Goal: Task Accomplishment & Management: Use online tool/utility

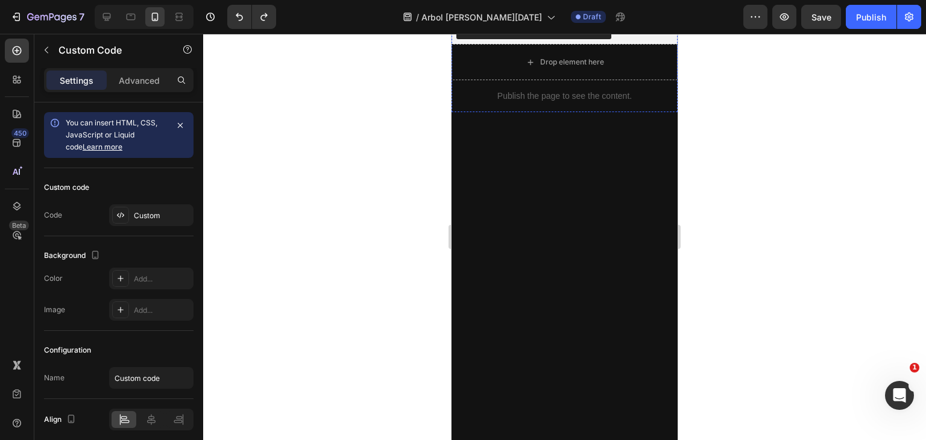
scroll to position [637, 0]
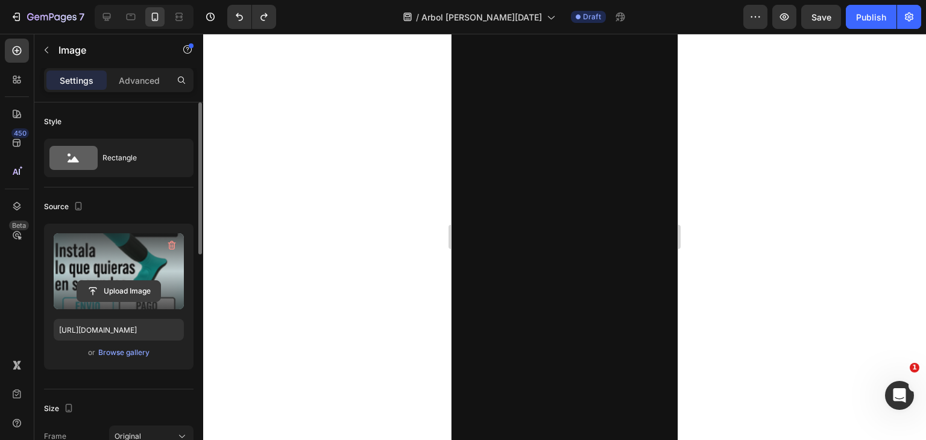
click at [121, 291] on input "file" at bounding box center [118, 291] width 83 height 21
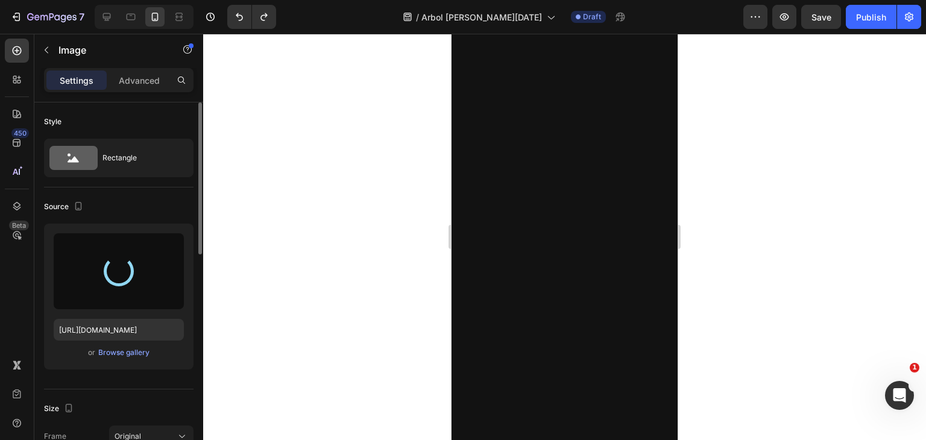
type input "https://cdn.shopify.com/s/files/1/0949/7542/6876/files/gempages_581923248241902…"
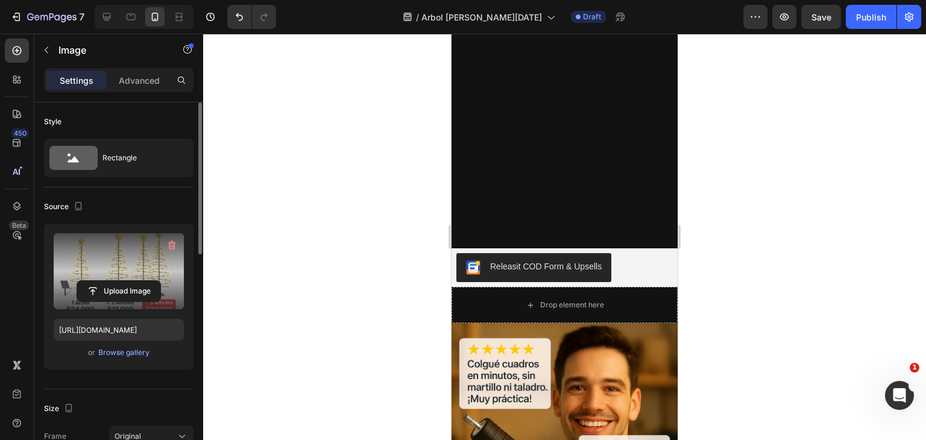
scroll to position [1966, 0]
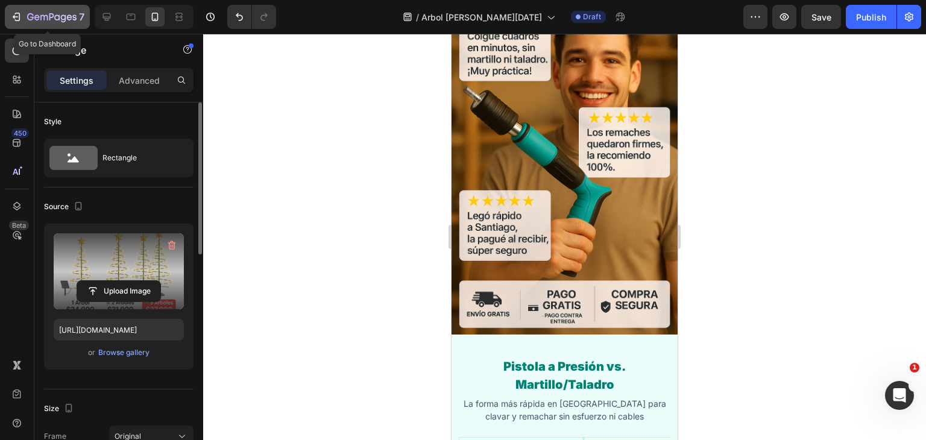
click at [21, 13] on icon "button" at bounding box center [16, 17] width 12 height 12
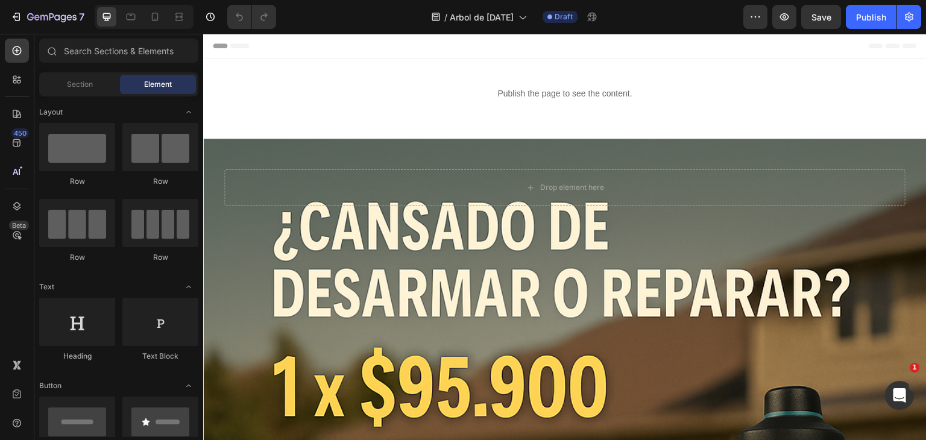
click at [8, 2] on div "7 Version history / Arbol de navidad Draft Preview Save Publish" at bounding box center [463, 17] width 926 height 34
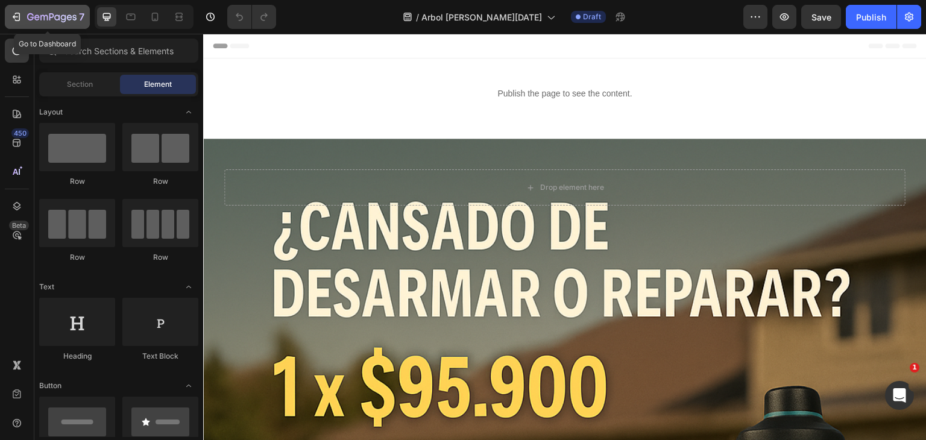
click at [26, 15] on div "7" at bounding box center [47, 17] width 74 height 14
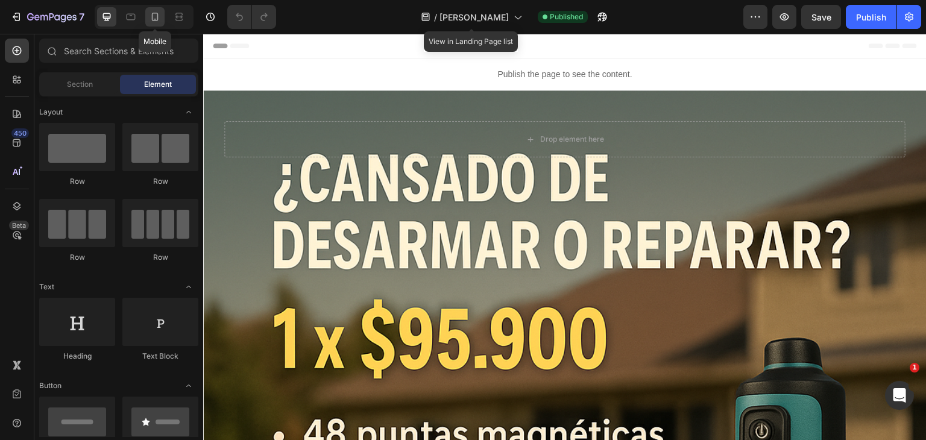
click at [156, 17] on icon at bounding box center [155, 17] width 12 height 12
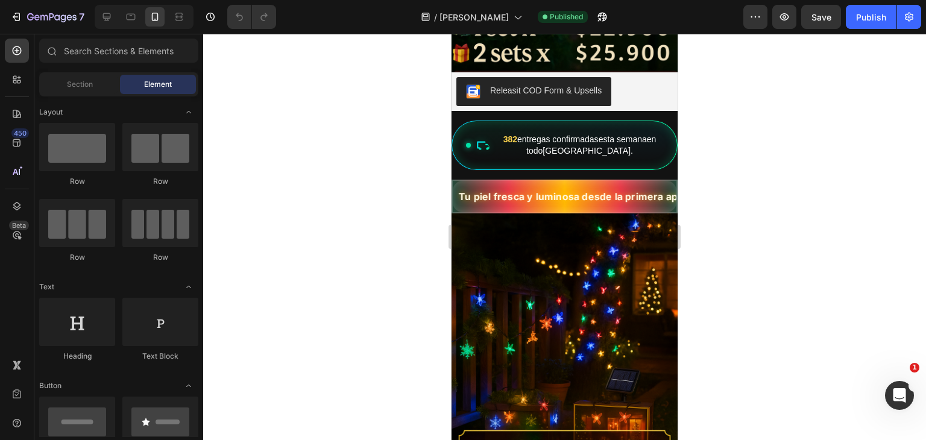
scroll to position [405, 0]
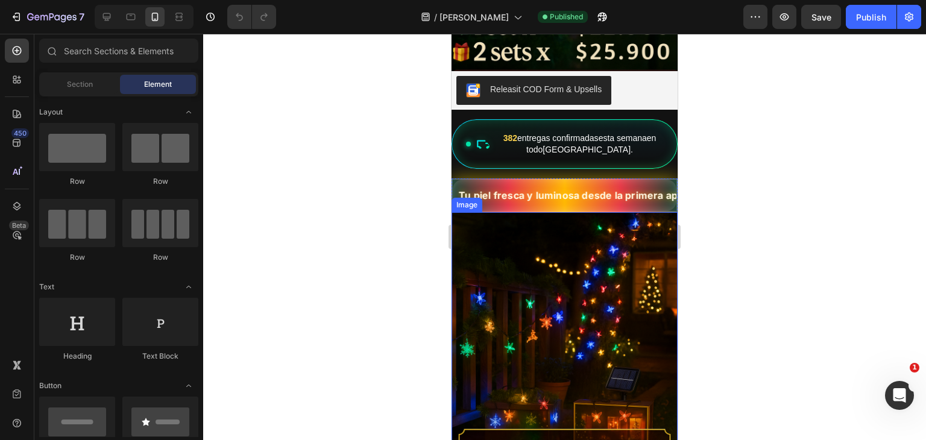
click at [597, 246] on img at bounding box center [565, 382] width 226 height 340
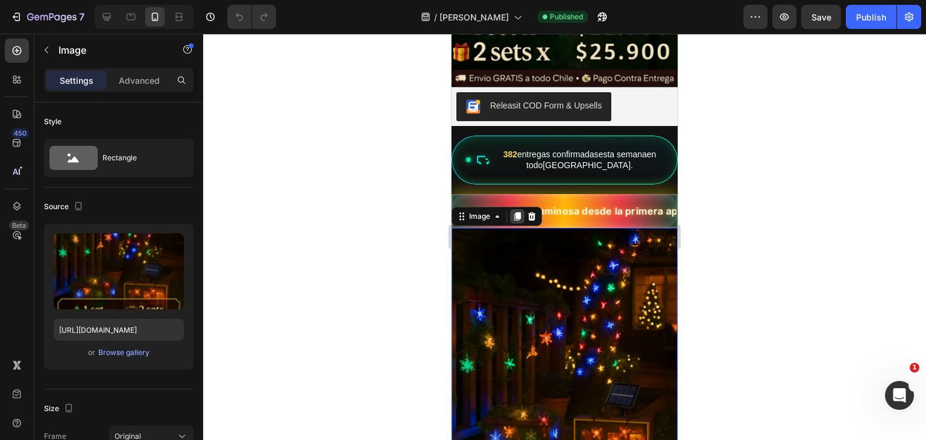
click at [520, 212] on icon at bounding box center [517, 216] width 7 height 8
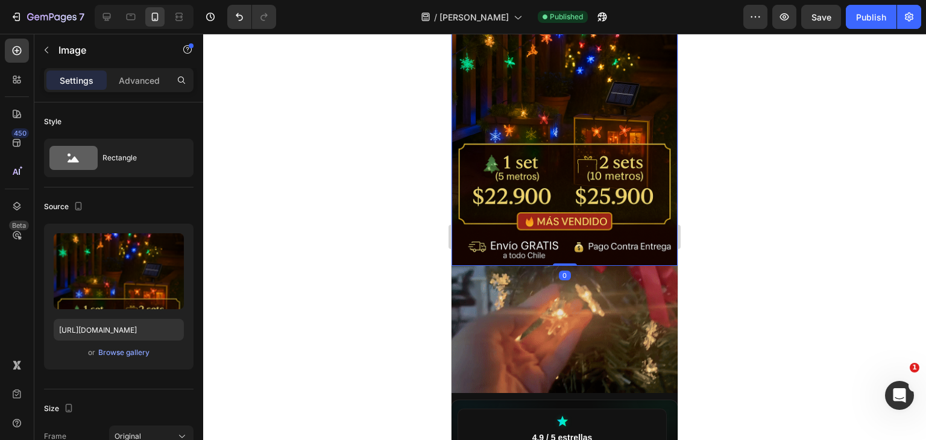
scroll to position [1029, 0]
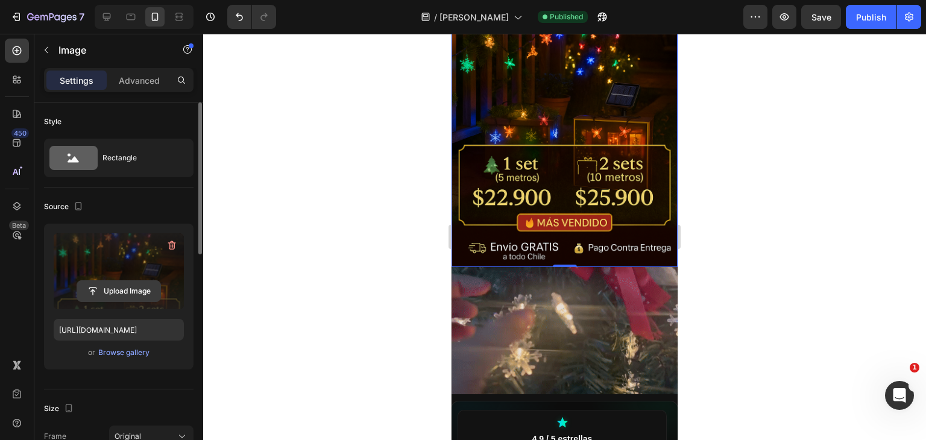
click at [89, 287] on input "file" at bounding box center [118, 291] width 83 height 21
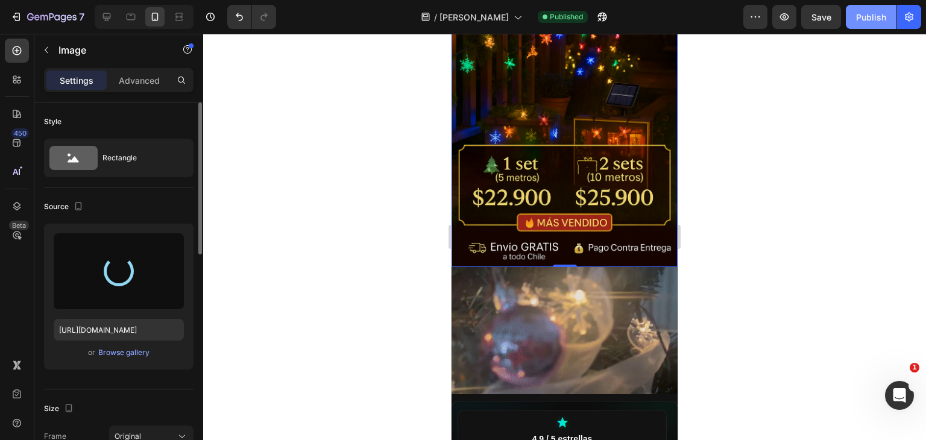
type input "[URL][DOMAIN_NAME]"
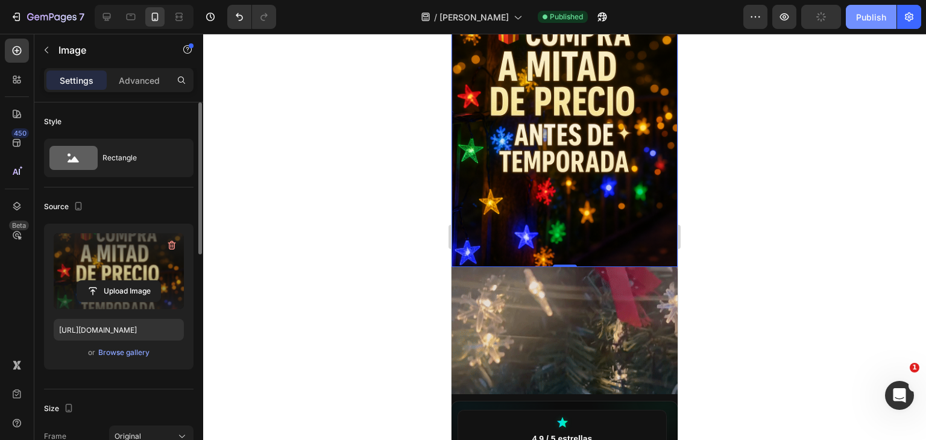
click at [858, 20] on div "Publish" at bounding box center [871, 17] width 30 height 13
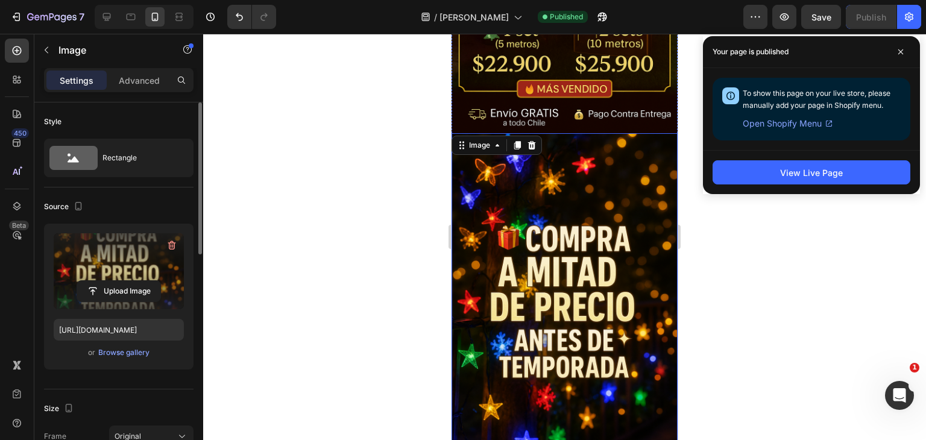
scroll to position [824, 0]
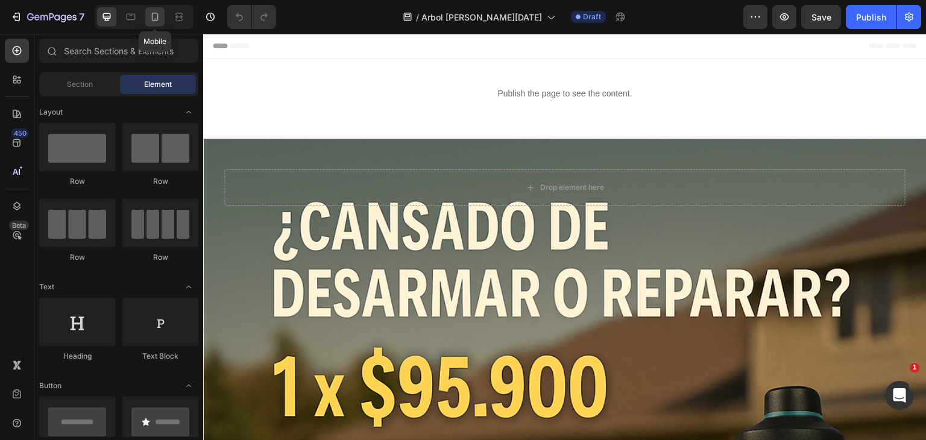
click at [152, 26] on div at bounding box center [154, 16] width 19 height 19
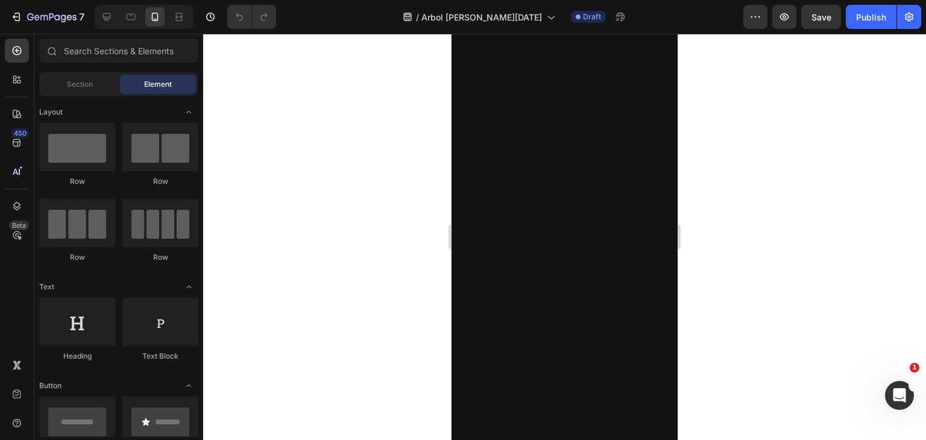
scroll to position [911, 0]
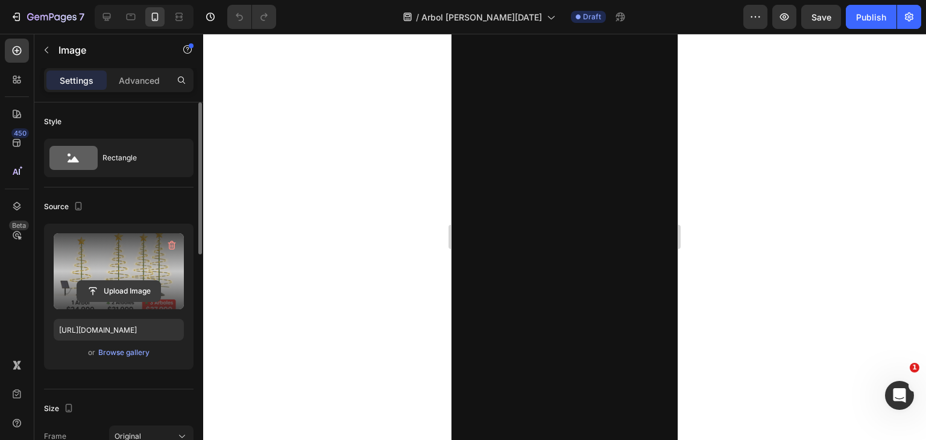
click at [135, 292] on input "file" at bounding box center [118, 291] width 83 height 21
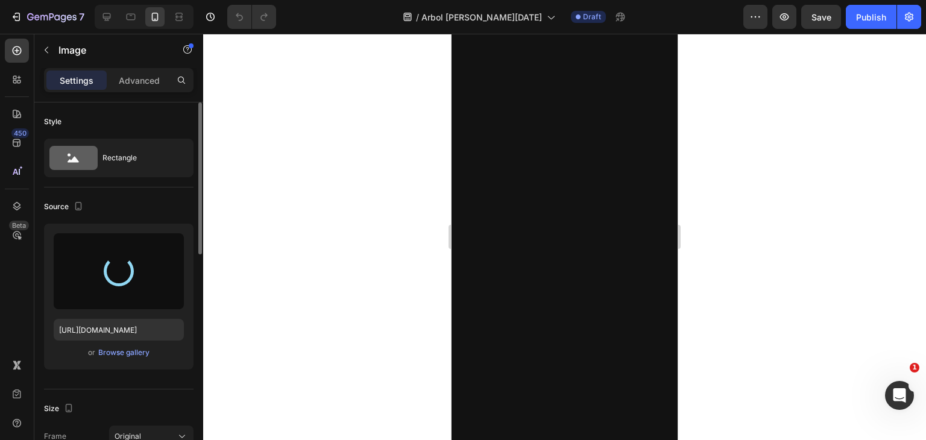
scroll to position [923, 0]
type input "https://cdn.shopify.com/s/files/1/0949/7542/6876/files/gempages_581923248241902…"
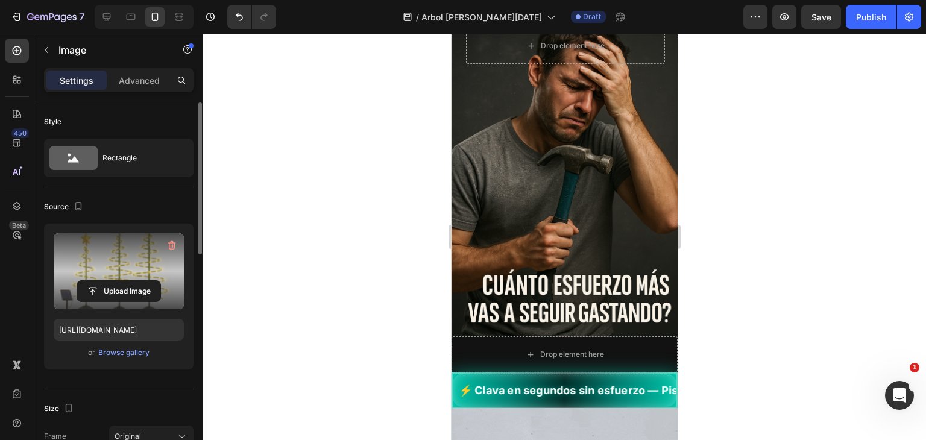
scroll to position [74, 0]
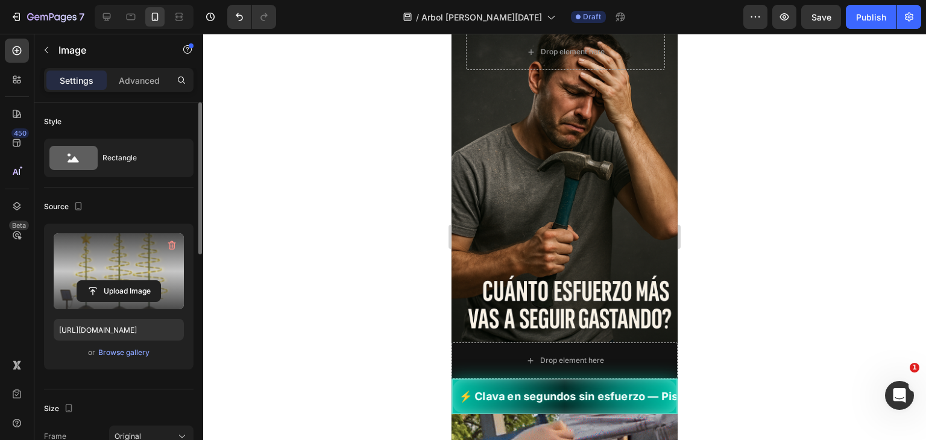
click at [618, 155] on div "Background Image" at bounding box center [565, 187] width 226 height 340
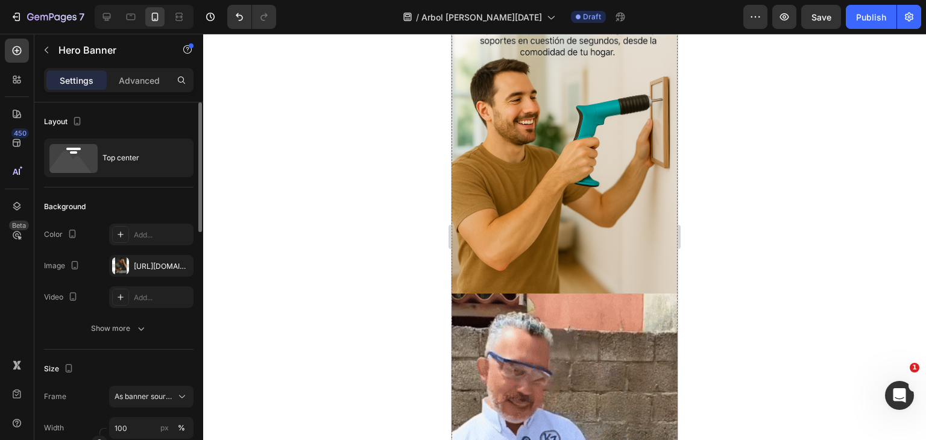
scroll to position [3165, 0]
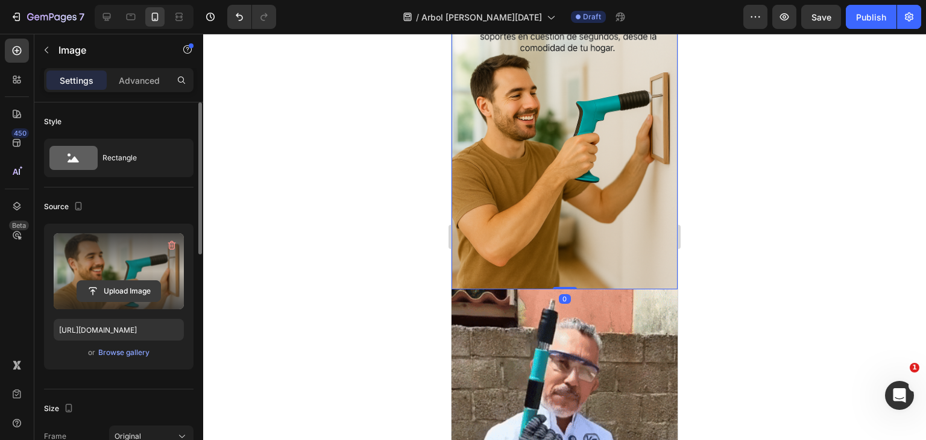
click at [122, 281] on input "file" at bounding box center [118, 291] width 83 height 21
click at [133, 285] on input "file" at bounding box center [118, 291] width 83 height 21
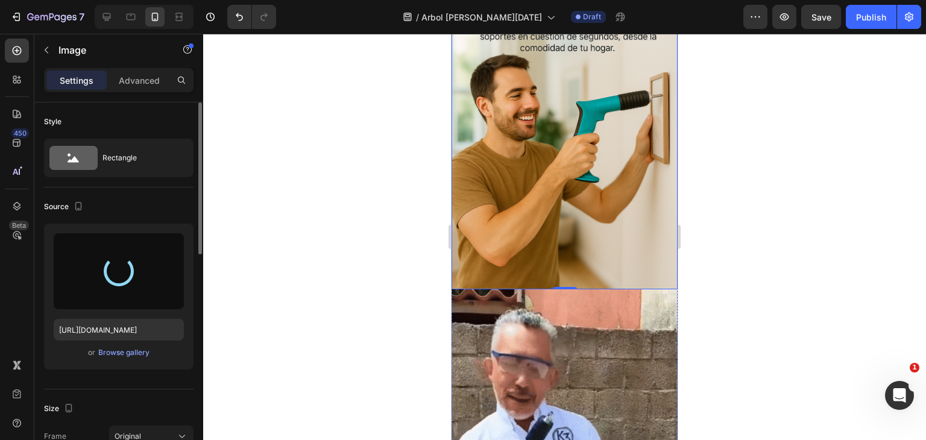
type input "https://cdn.shopify.com/s/files/1/0949/7542/6876/files/gempages_581923248241902…"
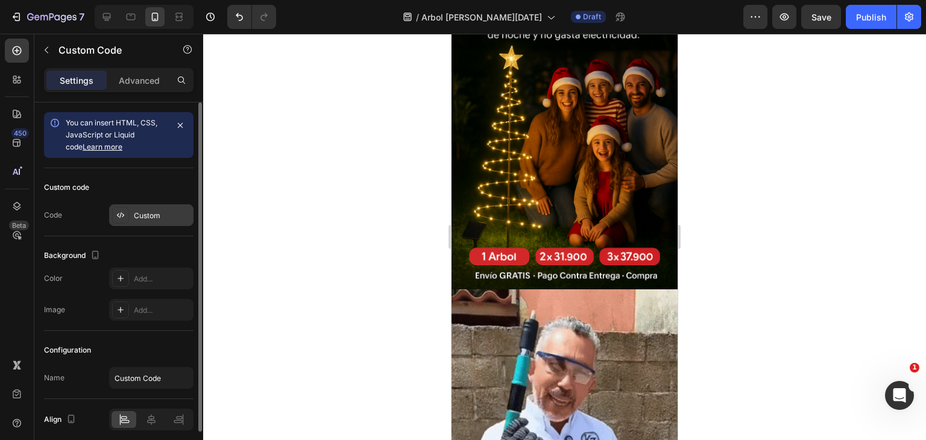
click at [147, 218] on div "Custom" at bounding box center [162, 216] width 57 height 11
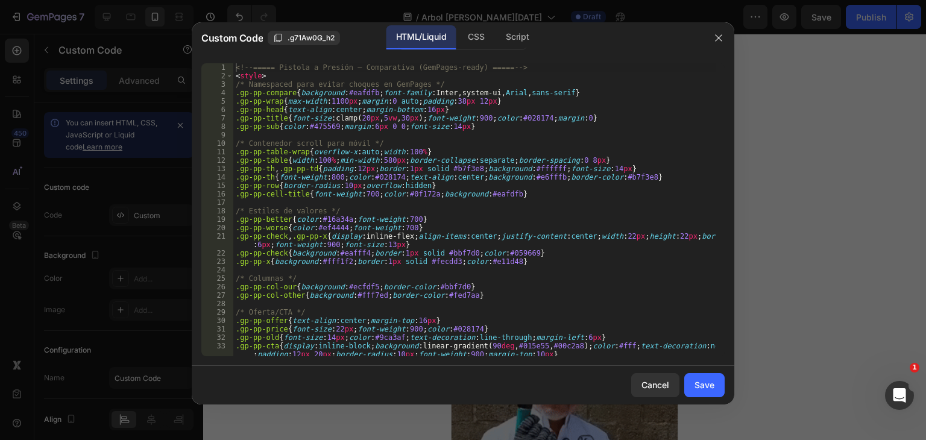
type textarea ".gp-pp-check,.gp-pp-x{display:inline-flex;align-items:center;justify-content:ce…"
click at [306, 241] on div "<!-- ===== Pistola a Presión – Comparativa (GemPages-ready) ===== --> < style >…" at bounding box center [474, 218] width 483 height 310
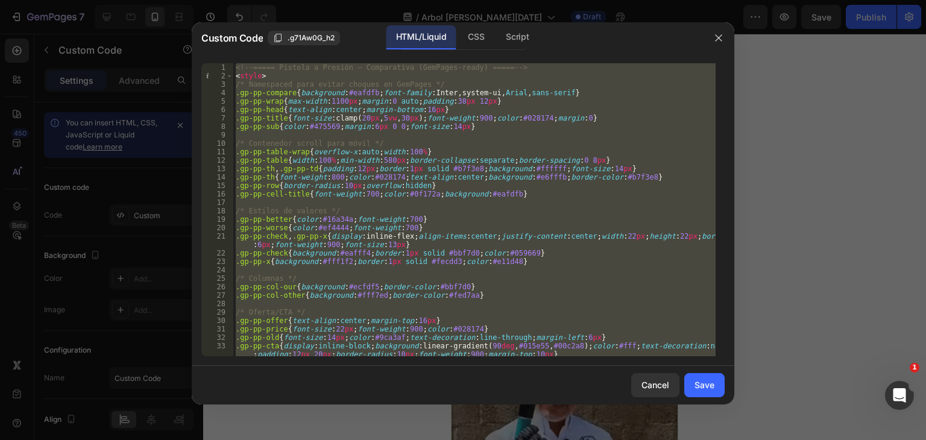
paste textarea "modifica este codigo adaptalo al producto"
type textarea "modifica este codigo adaptalo al producto"
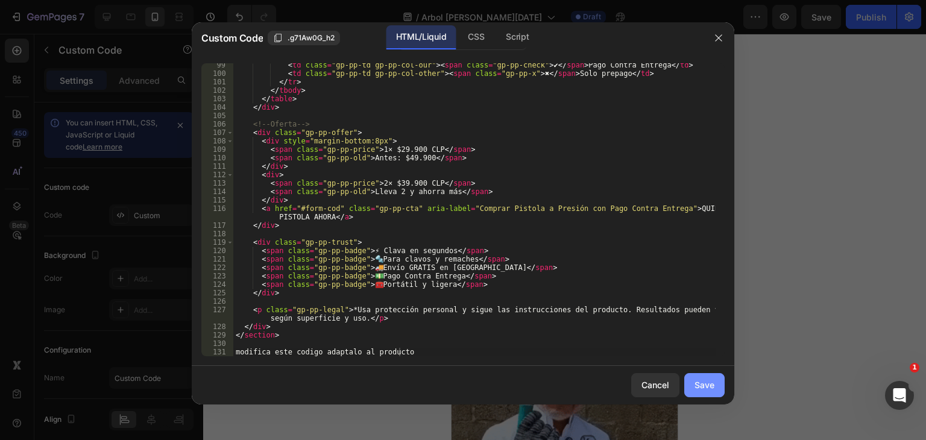
click at [709, 389] on div "Save" at bounding box center [705, 385] width 20 height 13
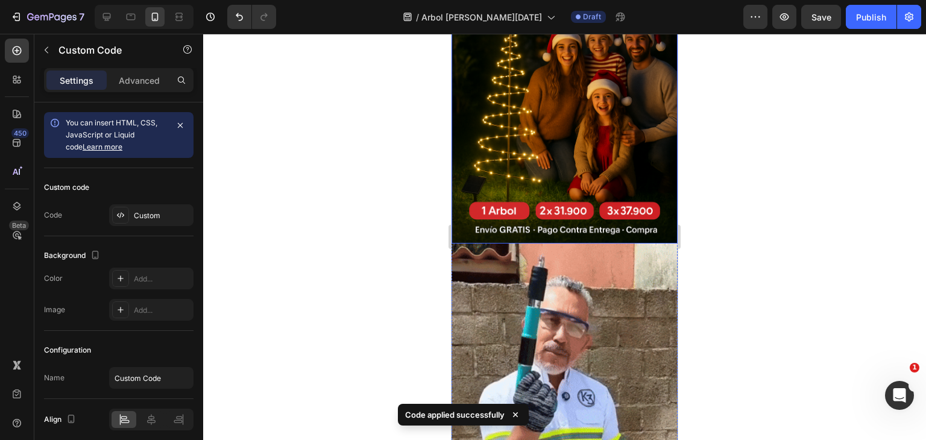
scroll to position [3228, 0]
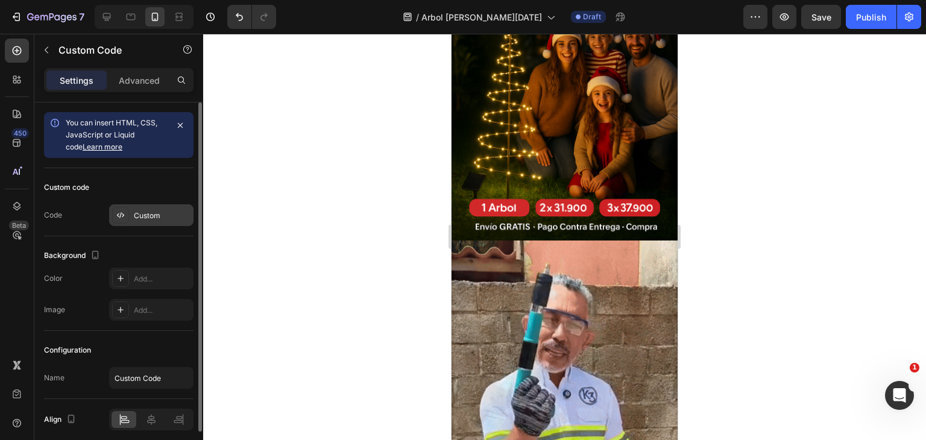
click at [179, 216] on div "Custom" at bounding box center [162, 216] width 57 height 11
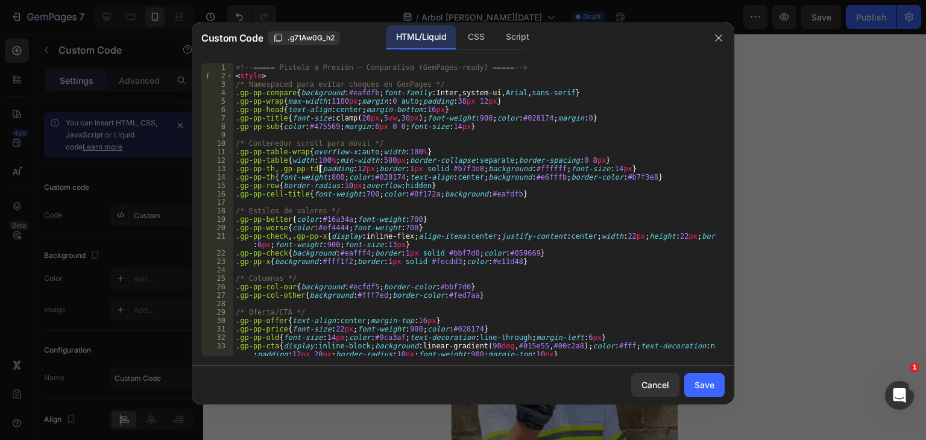
click at [318, 171] on div "<!-- ===== Pistola a Presión – Comparativa (GemPages-ready) ===== --> < style >…" at bounding box center [474, 218] width 483 height 310
type textarea "modifica este codigo adaptalo al producto"
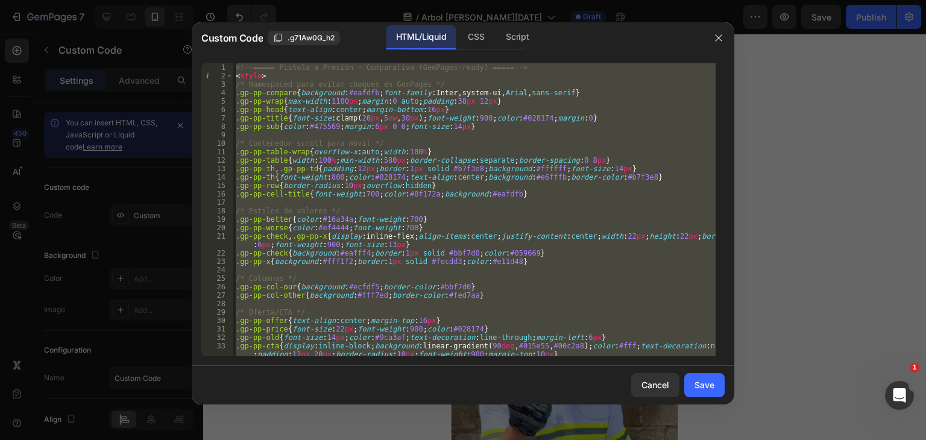
paste textarea
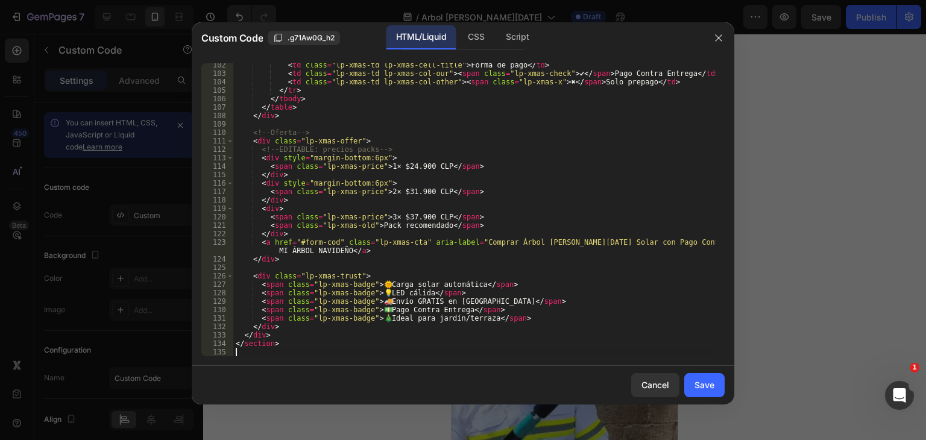
scroll to position [881, 0]
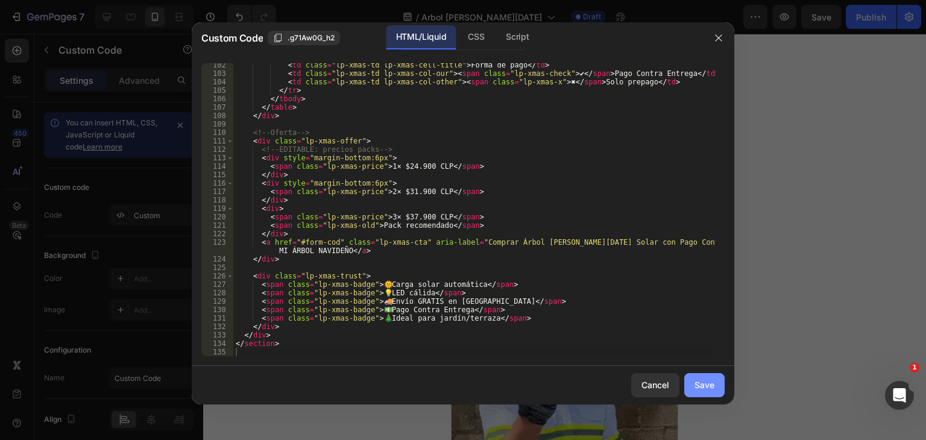
click at [688, 390] on button "Save" at bounding box center [705, 385] width 40 height 24
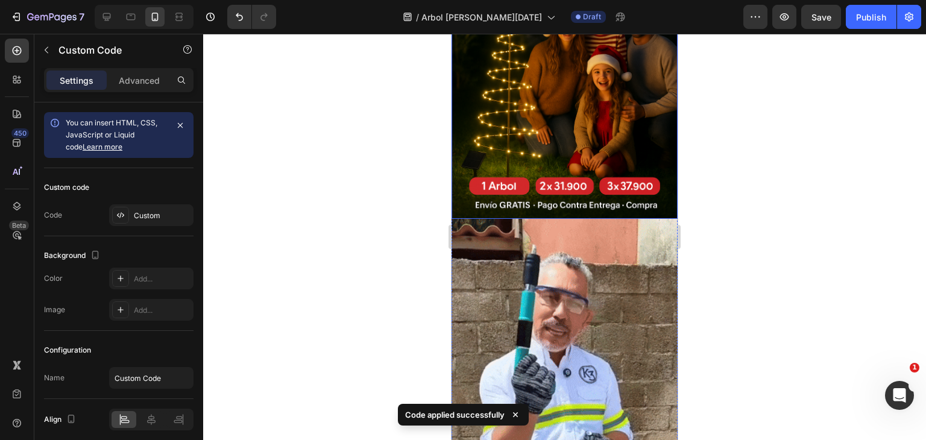
scroll to position [3211, 0]
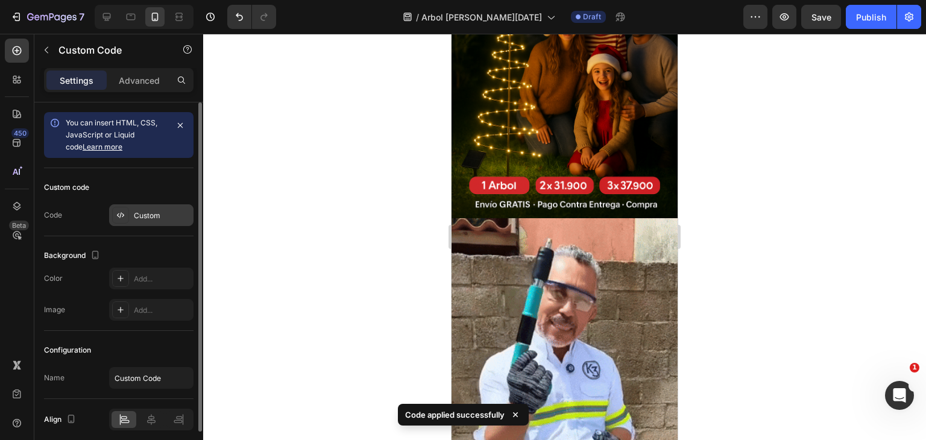
click at [173, 214] on div "Custom" at bounding box center [162, 216] width 57 height 11
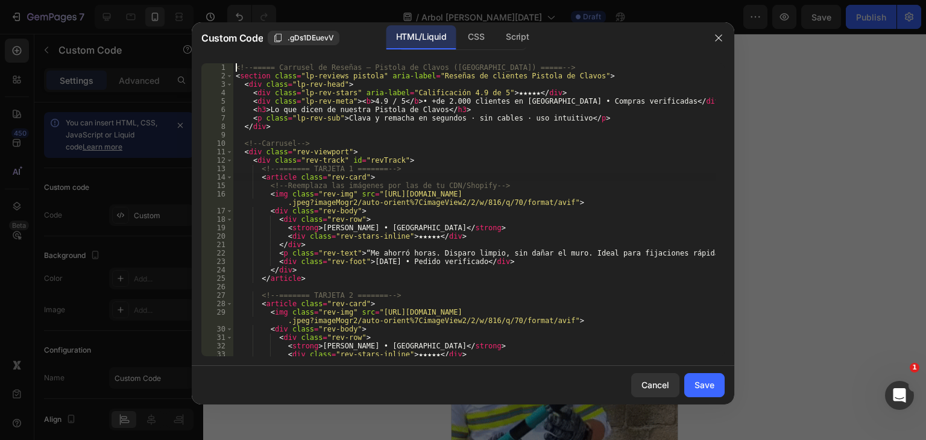
type textarea "</script>"
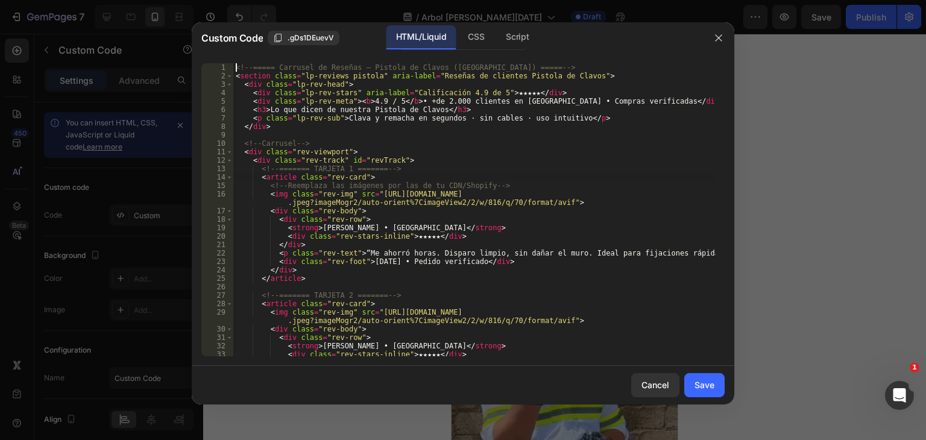
click at [427, 179] on div "<!-- ===== Carrusel de Reseñas – Pistola de Clavos (Chile) ===== --> < section …" at bounding box center [474, 218] width 483 height 310
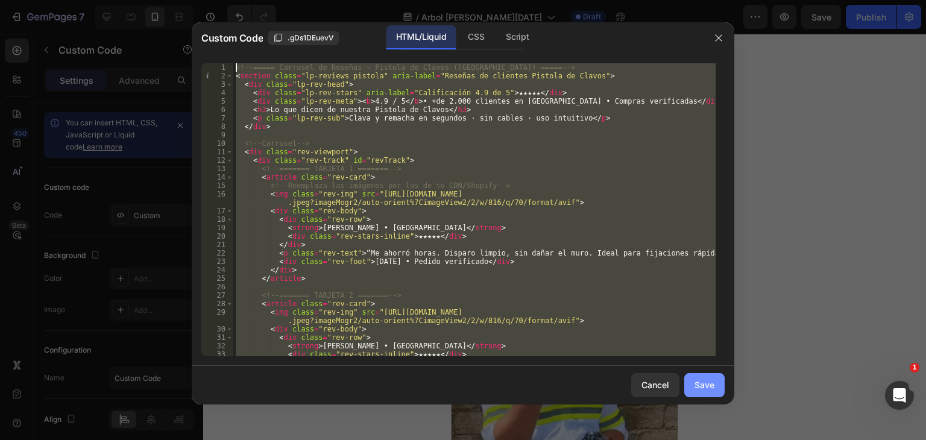
click at [715, 386] on button "Save" at bounding box center [705, 385] width 40 height 24
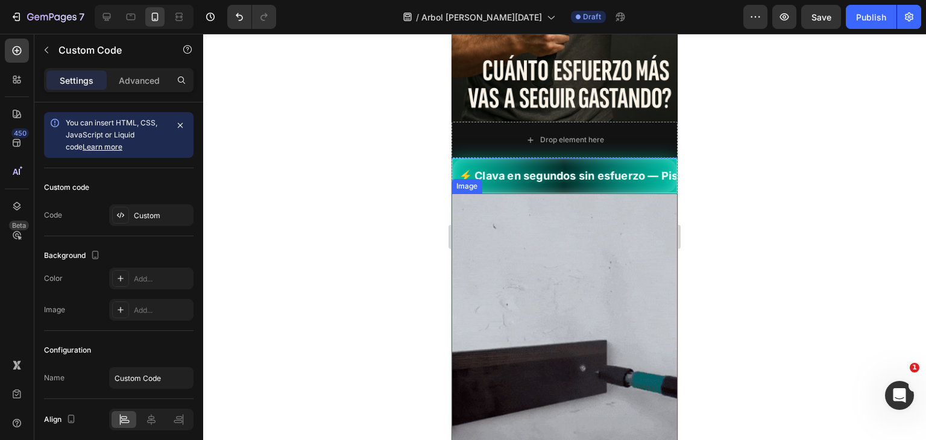
scroll to position [296, 0]
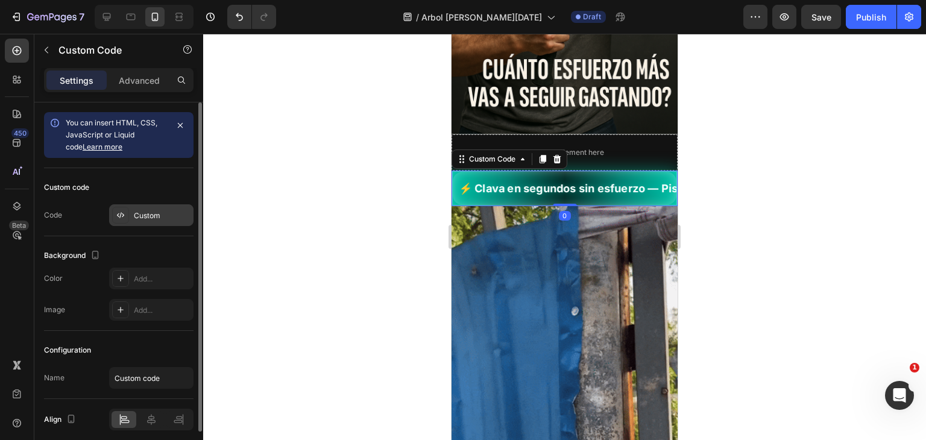
click at [159, 211] on div "Custom" at bounding box center [162, 216] width 57 height 11
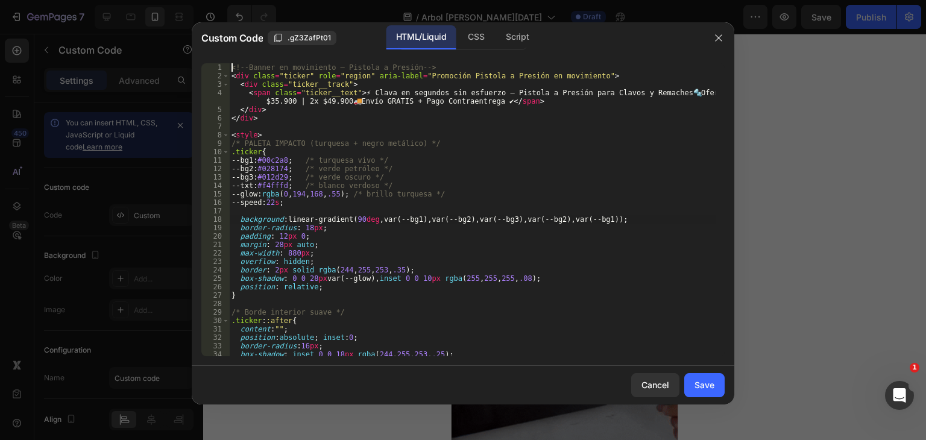
type textarea "</style>"
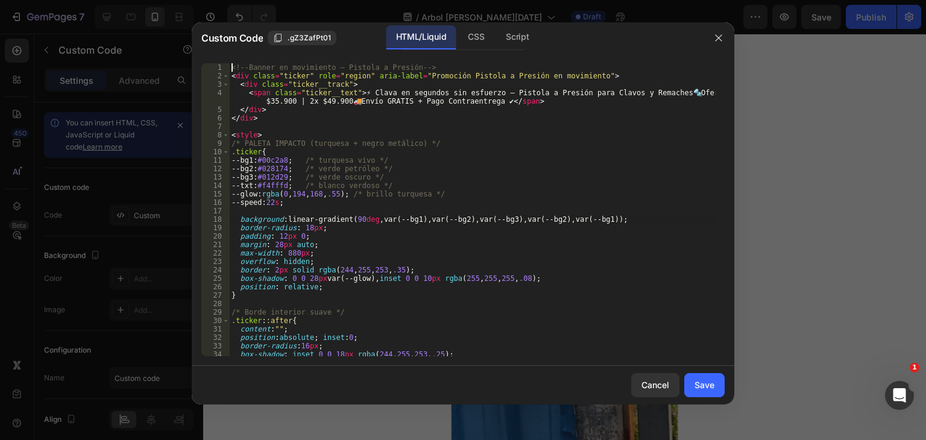
click at [396, 223] on div "<!-- Banner en movimiento – Pistola a Presión --> < div class = "ticker" role =…" at bounding box center [472, 218] width 487 height 310
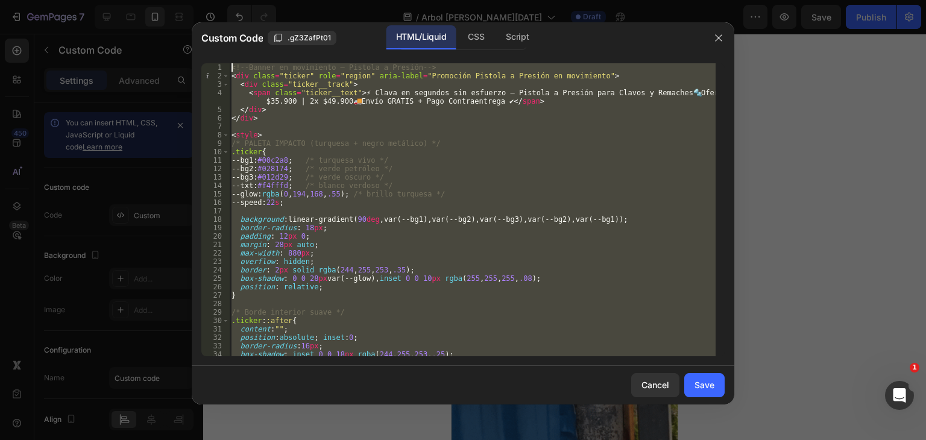
drag, startPoint x: 579, startPoint y: 217, endPoint x: 825, endPoint y: 218, distance: 246.1
click at [825, 218] on div at bounding box center [463, 220] width 926 height 440
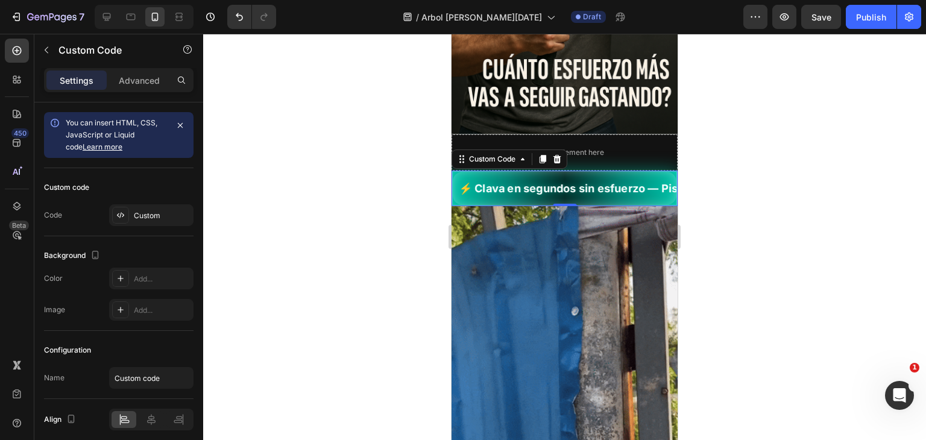
click at [825, 218] on div at bounding box center [564, 237] width 723 height 407
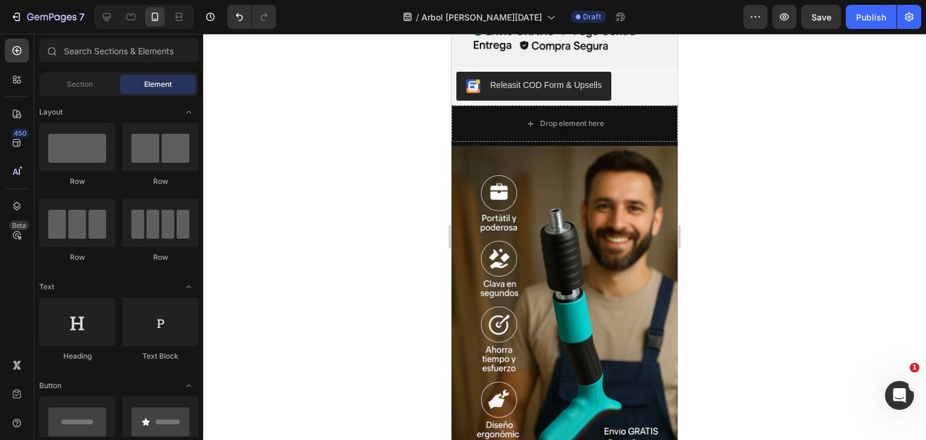
scroll to position [1099, 0]
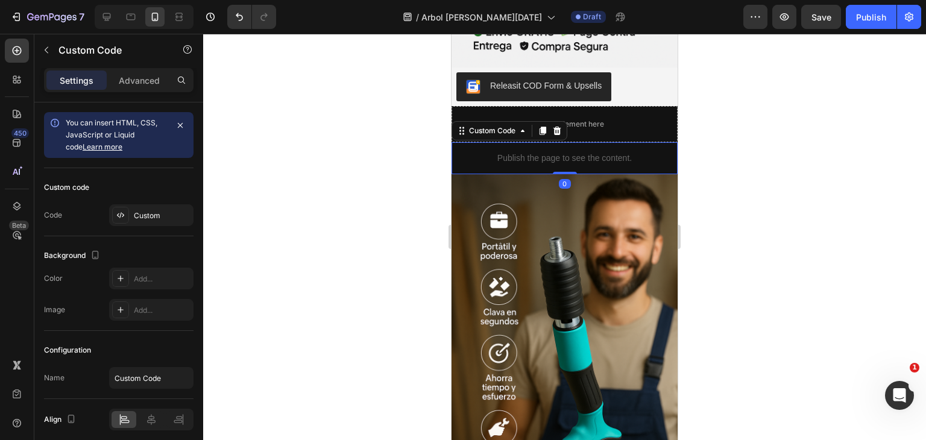
click at [157, 229] on div "Custom code Code Custom" at bounding box center [119, 202] width 150 height 68
click at [166, 214] on div "Custom" at bounding box center [162, 216] width 57 height 11
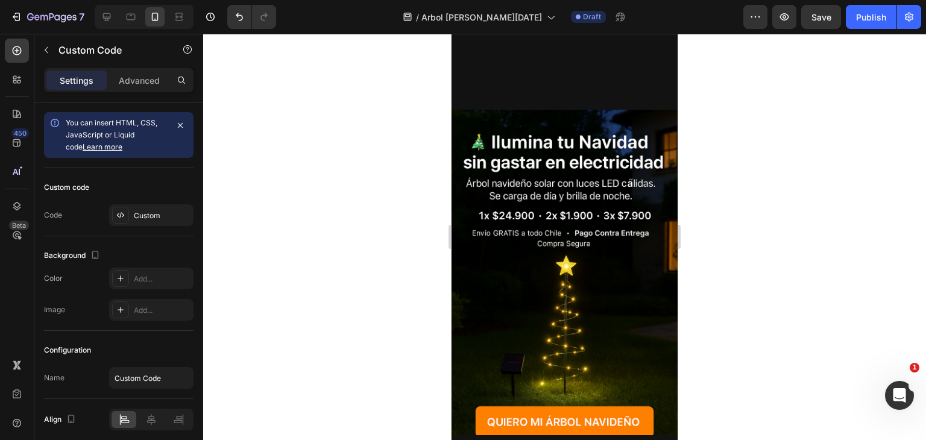
scroll to position [1867, 0]
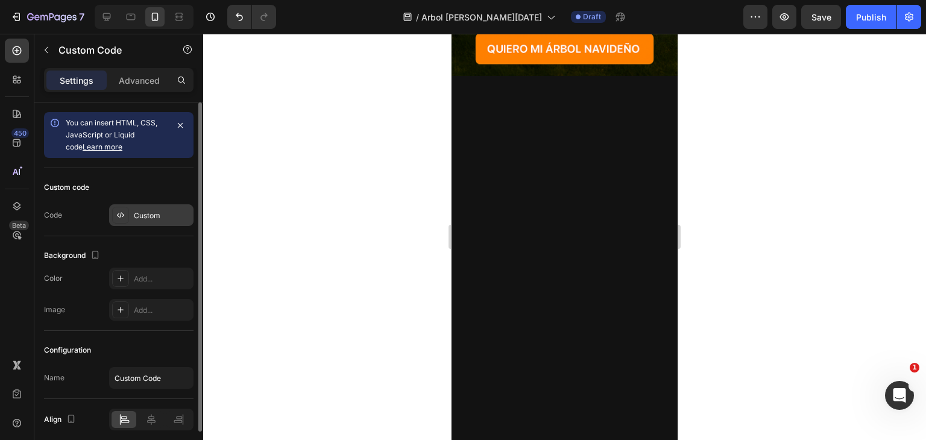
click at [157, 207] on div "Custom" at bounding box center [151, 215] width 84 height 22
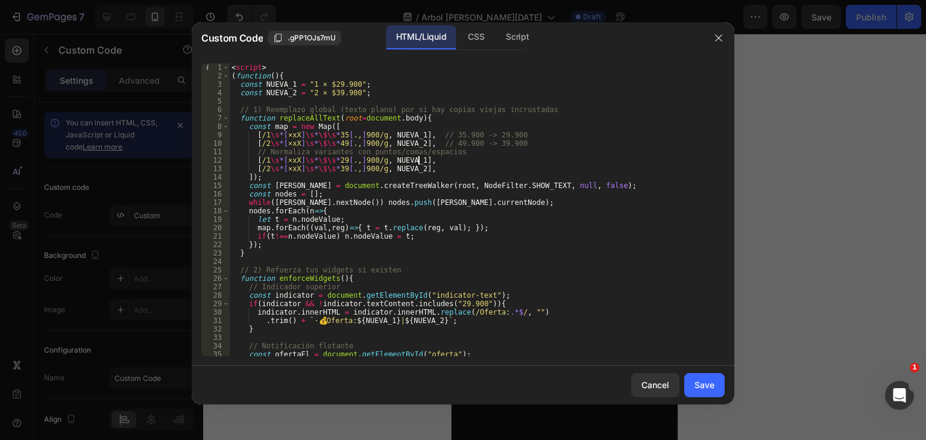
click at [437, 160] on div "< script > ( function ( ) { const NUEVA_1 = "1 × $29.900" ; const NUEVA_2 = "2 …" at bounding box center [472, 218] width 487 height 310
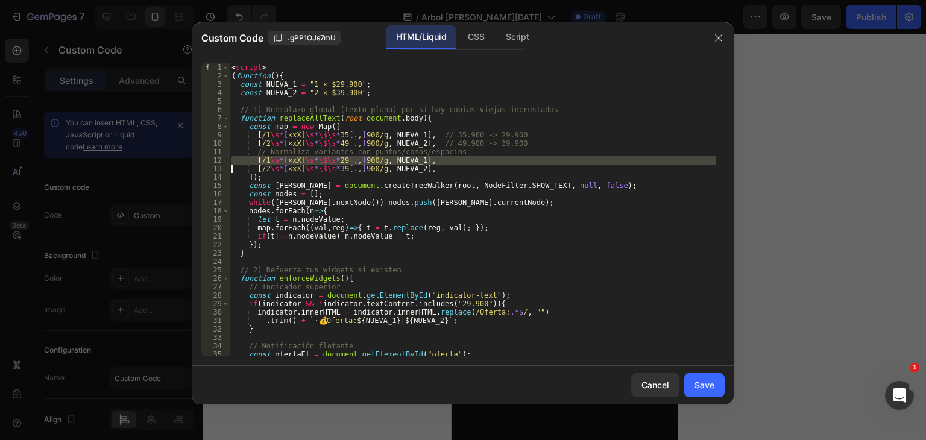
click at [437, 160] on div "< script > ( function ( ) { const NUEVA_1 = "1 × $29.900" ; const NUEVA_2 = "2 …" at bounding box center [472, 218] width 487 height 310
type textarea "</script>"
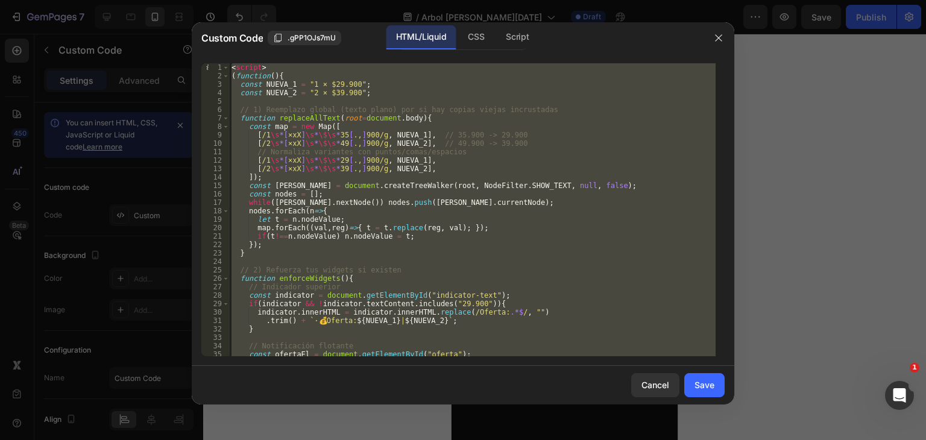
paste textarea
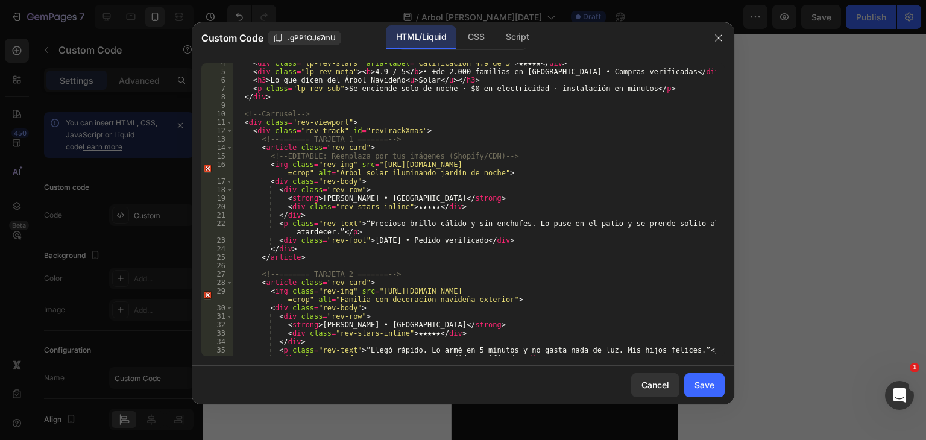
scroll to position [0, 0]
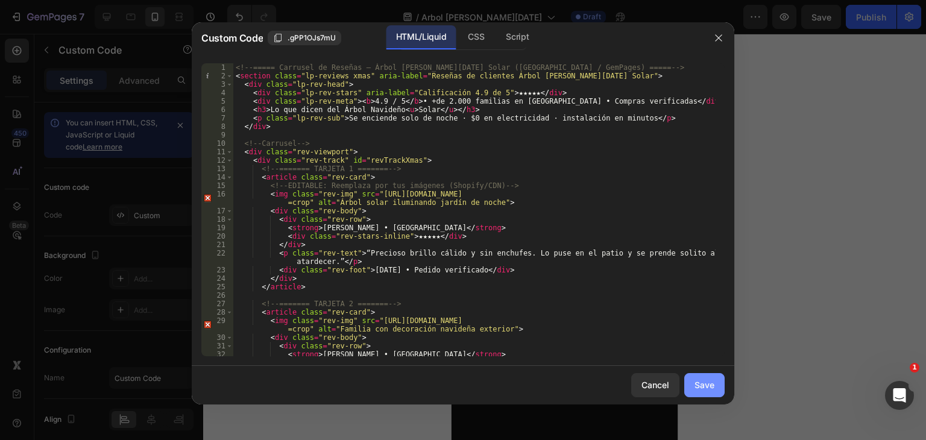
click at [704, 376] on button "Save" at bounding box center [705, 385] width 40 height 24
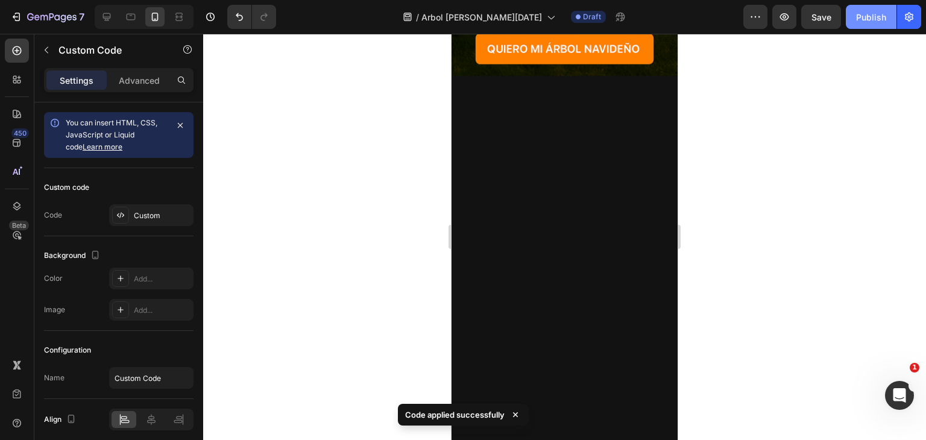
click at [851, 13] on button "Publish" at bounding box center [871, 17] width 51 height 24
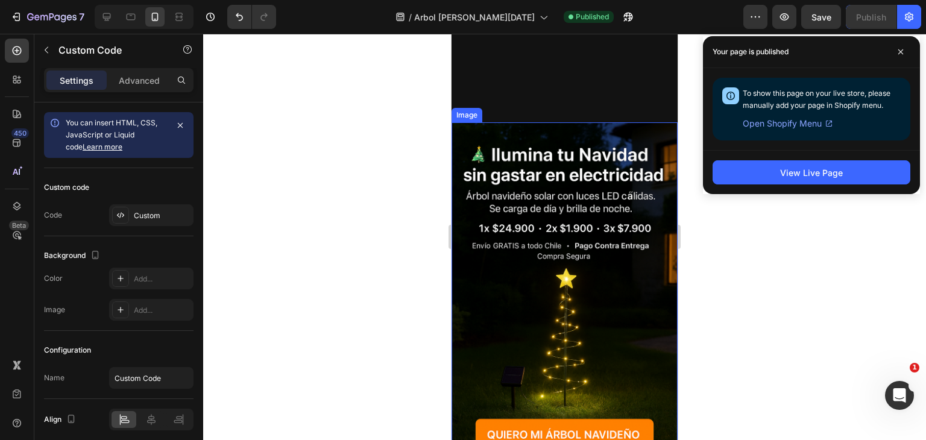
scroll to position [2154, 0]
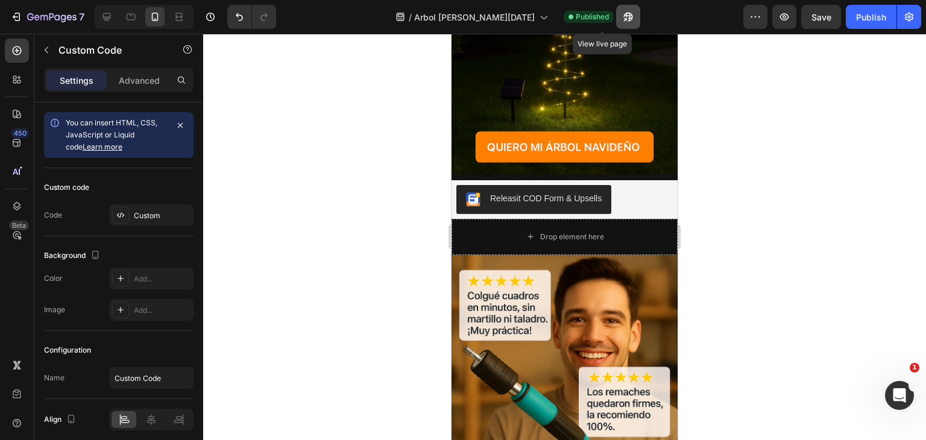
click at [616, 25] on button "button" at bounding box center [628, 17] width 24 height 24
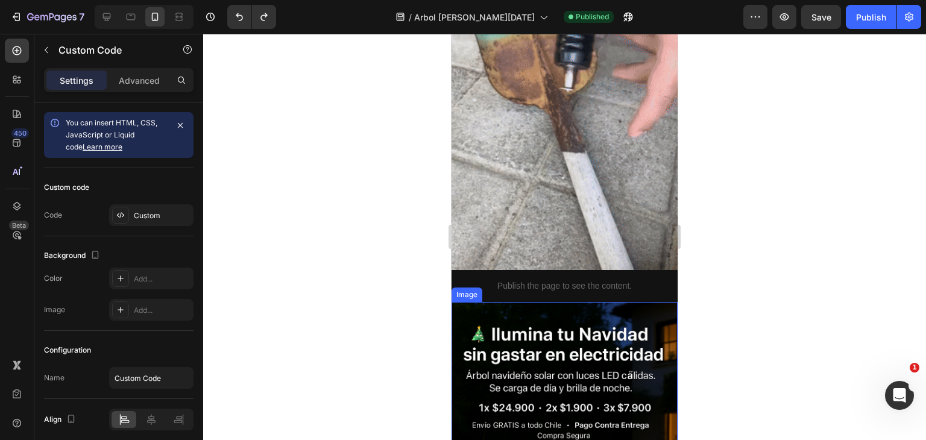
scroll to position [1702, 0]
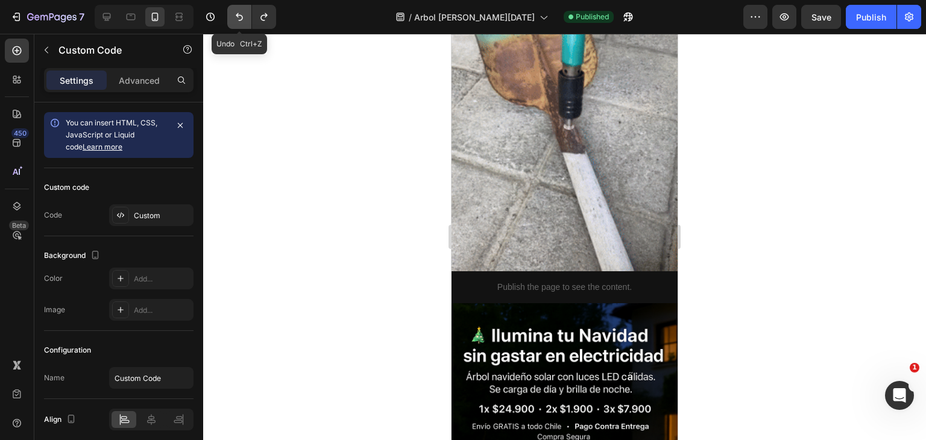
click at [241, 20] on icon "Undo/Redo" at bounding box center [239, 17] width 7 height 8
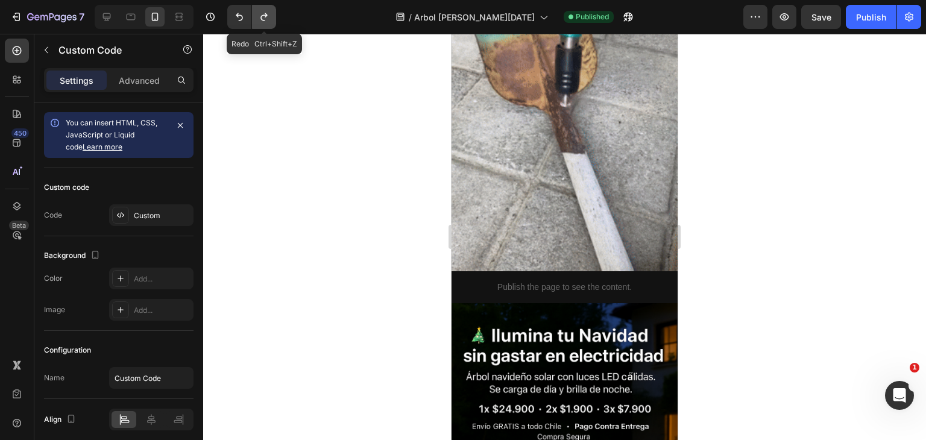
click at [260, 22] on icon "Undo/Redo" at bounding box center [264, 17] width 12 height 12
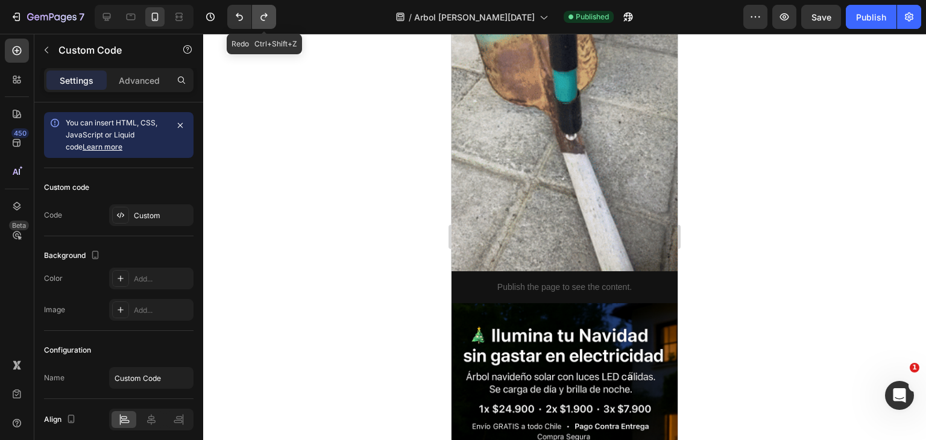
click at [260, 22] on icon "Undo/Redo" at bounding box center [264, 17] width 12 height 12
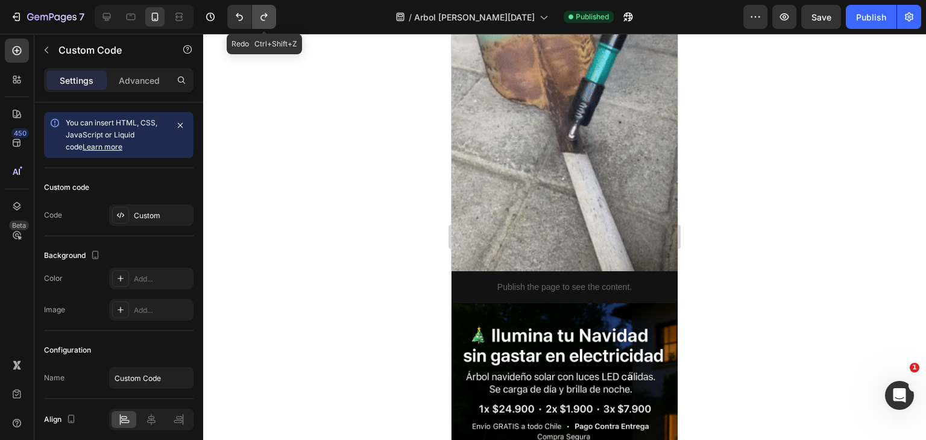
click at [260, 22] on icon "Undo/Redo" at bounding box center [264, 17] width 12 height 12
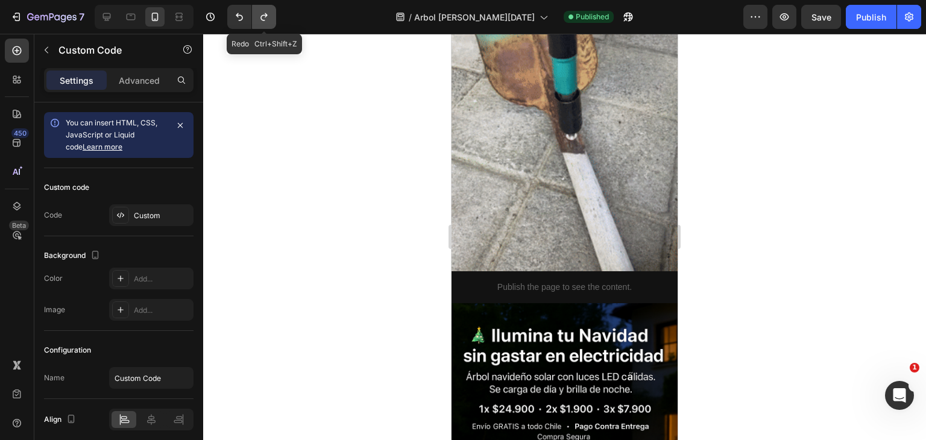
click at [260, 22] on icon "Undo/Redo" at bounding box center [264, 17] width 12 height 12
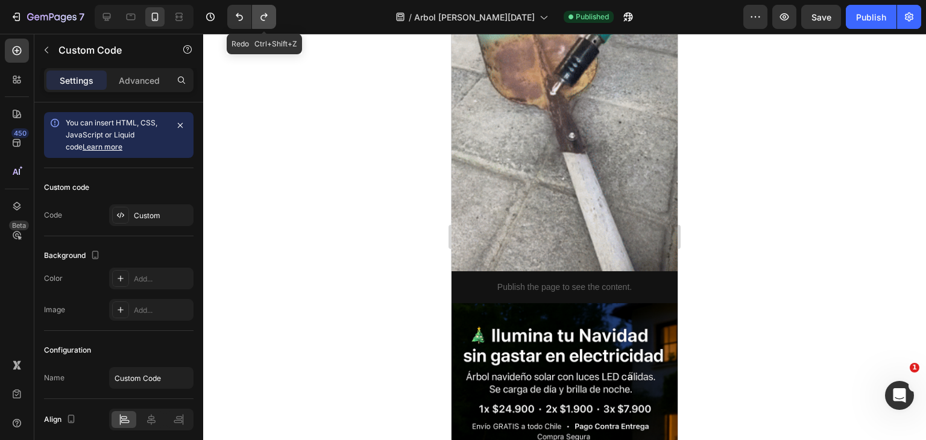
click at [260, 22] on icon "Undo/Redo" at bounding box center [264, 17] width 12 height 12
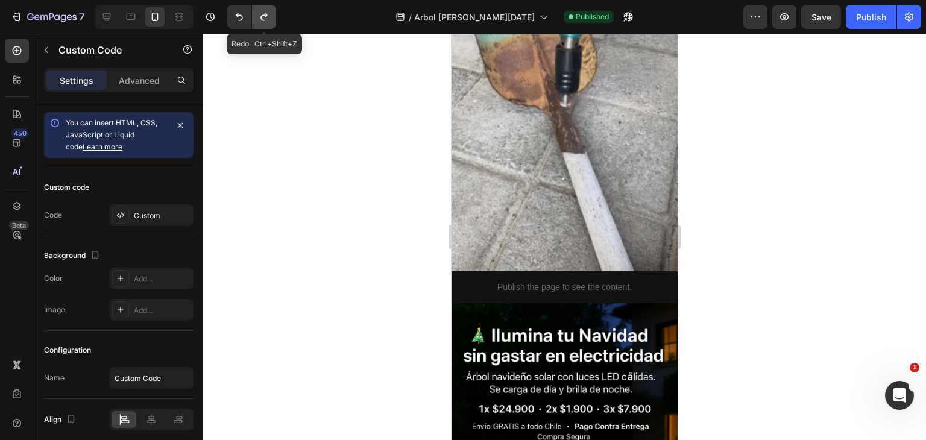
click at [260, 22] on icon "Undo/Redo" at bounding box center [264, 17] width 12 height 12
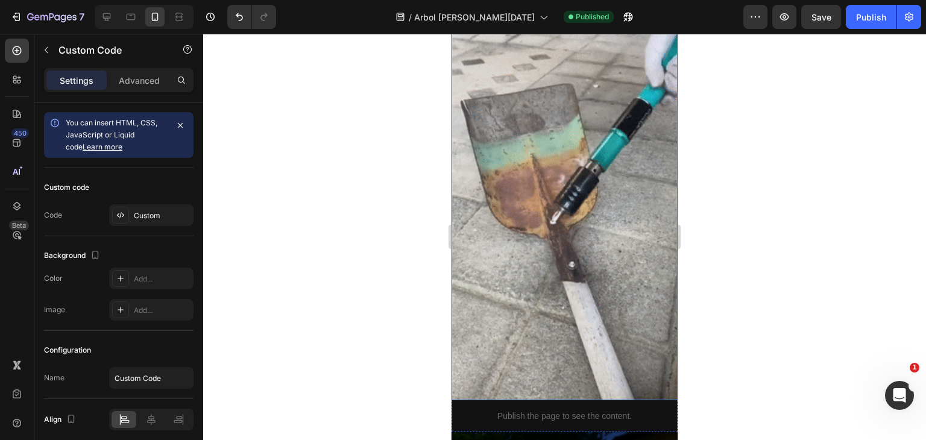
scroll to position [1575, 0]
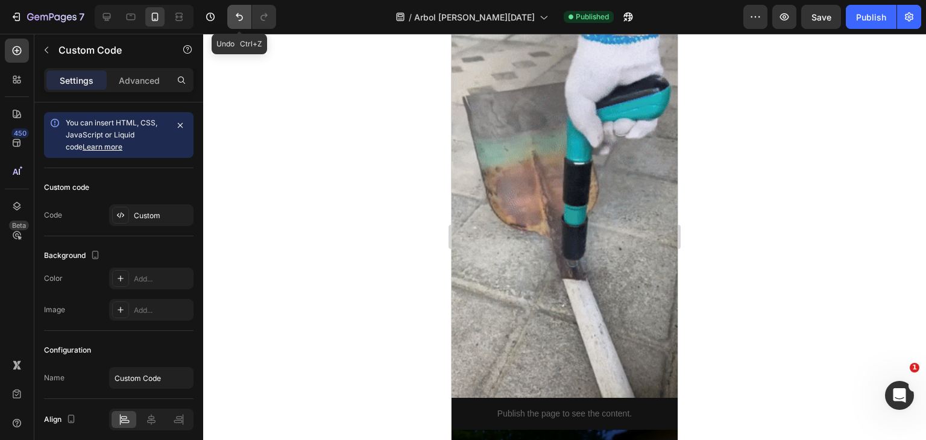
click at [250, 15] on button "Undo/Redo" at bounding box center [239, 17] width 24 height 24
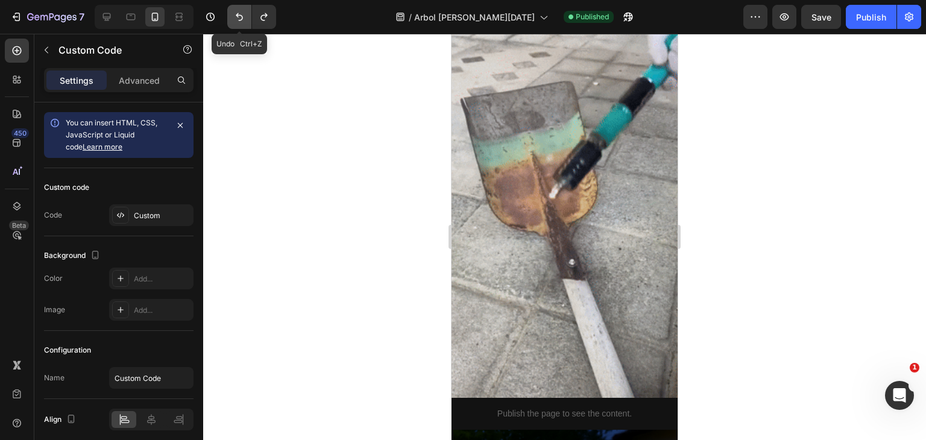
click at [250, 15] on button "Undo/Redo" at bounding box center [239, 17] width 24 height 24
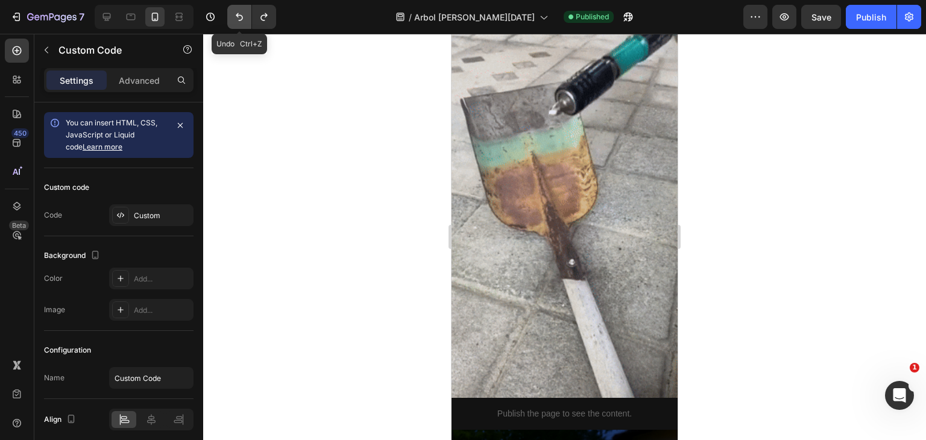
click at [250, 15] on button "Undo/Redo" at bounding box center [239, 17] width 24 height 24
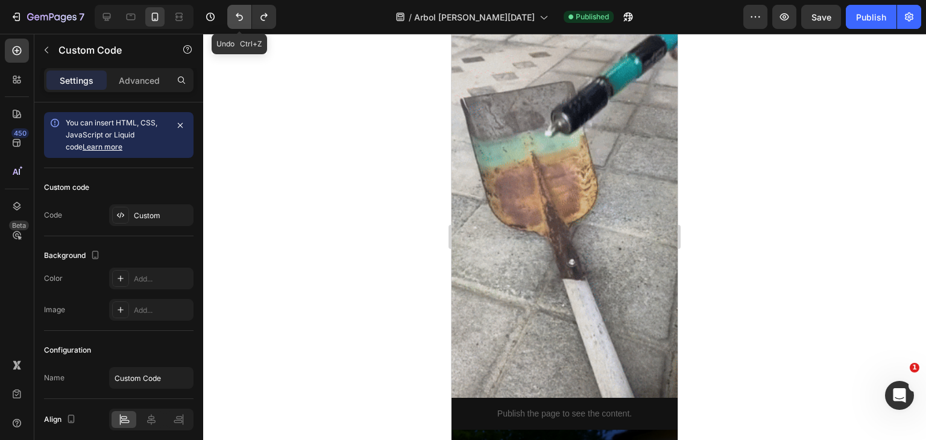
click at [250, 15] on button "Undo/Redo" at bounding box center [239, 17] width 24 height 24
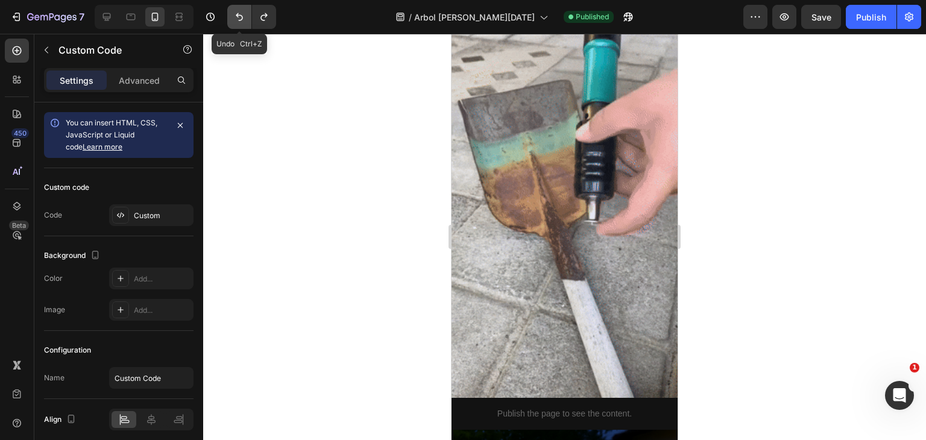
click at [250, 15] on button "Undo/Redo" at bounding box center [239, 17] width 24 height 24
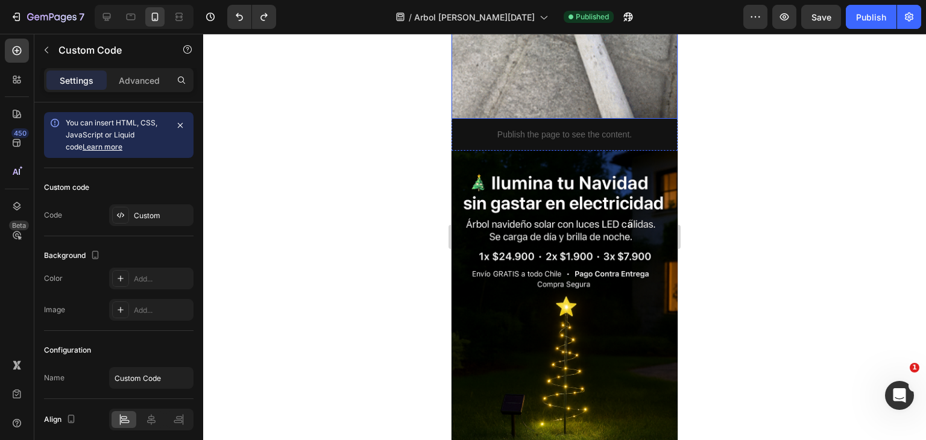
scroll to position [1876, 0]
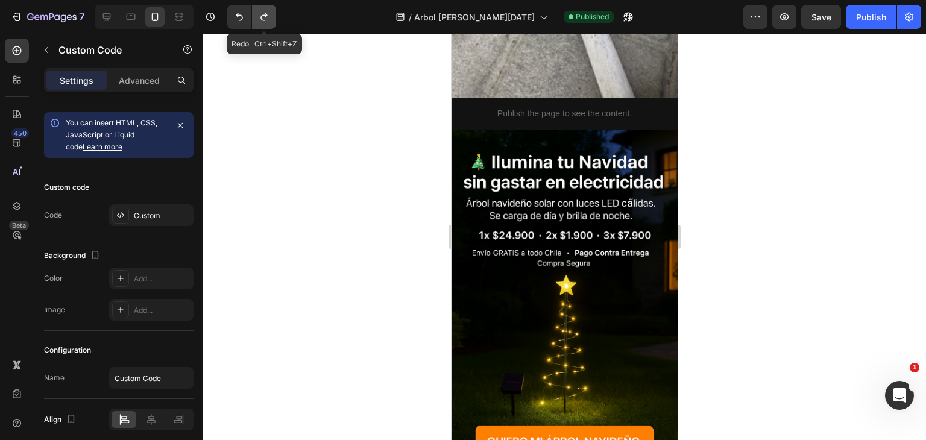
click at [271, 19] on button "Undo/Redo" at bounding box center [264, 17] width 24 height 24
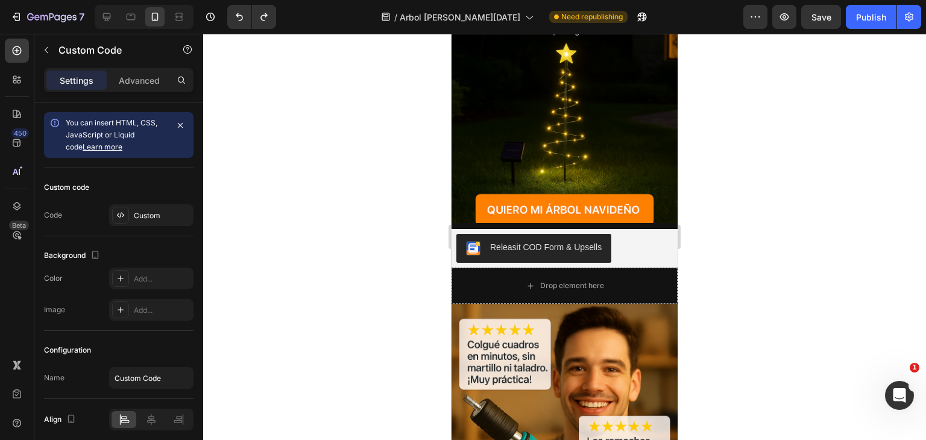
scroll to position [2093, 0]
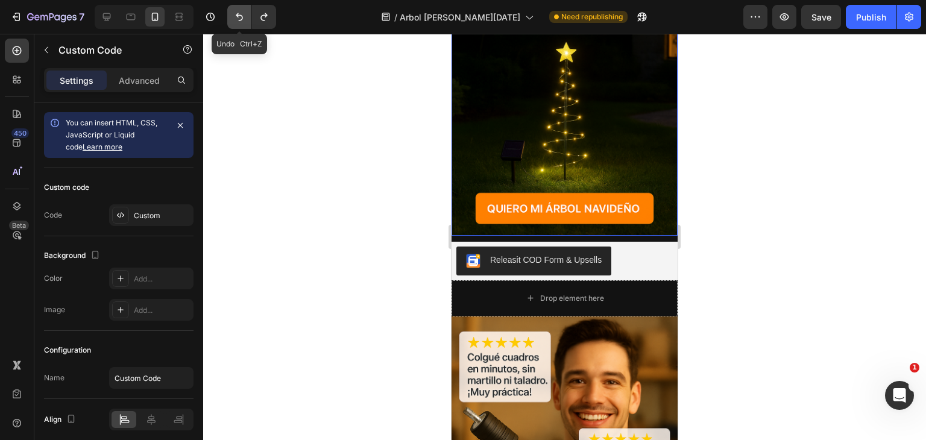
click at [241, 12] on icon "Undo/Redo" at bounding box center [239, 17] width 12 height 12
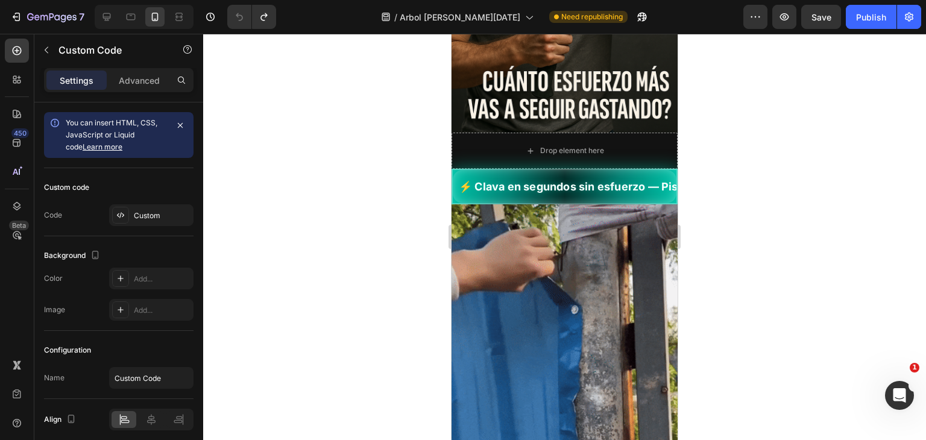
scroll to position [281, 0]
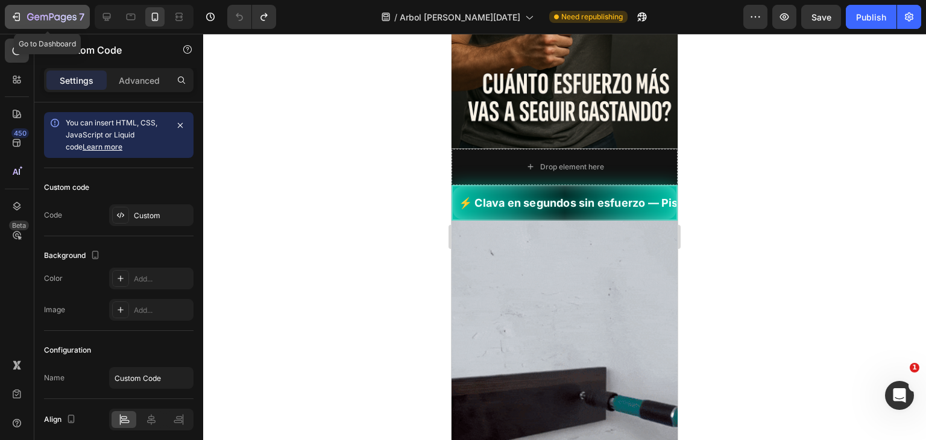
click at [18, 17] on icon "button" at bounding box center [16, 17] width 12 height 12
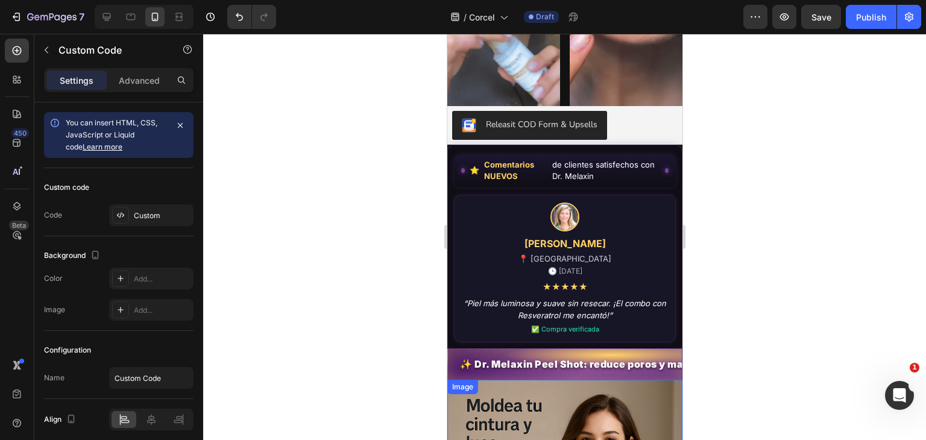
scroll to position [1613, 0]
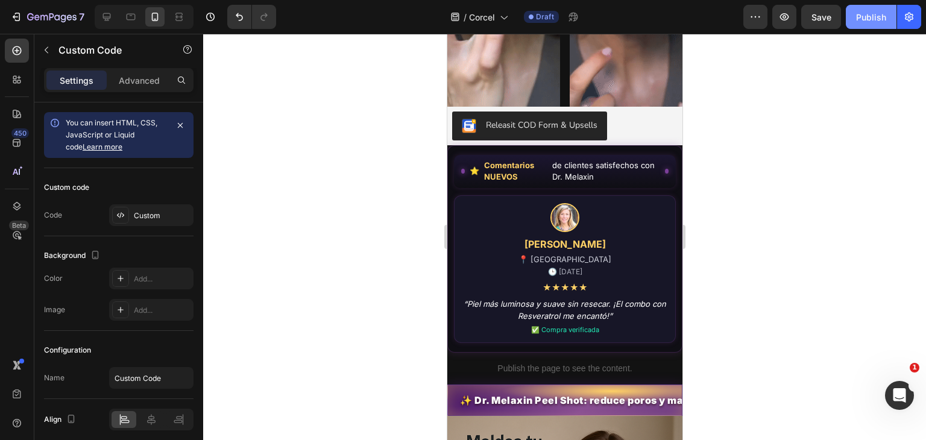
click at [864, 21] on div "Publish" at bounding box center [871, 17] width 30 height 13
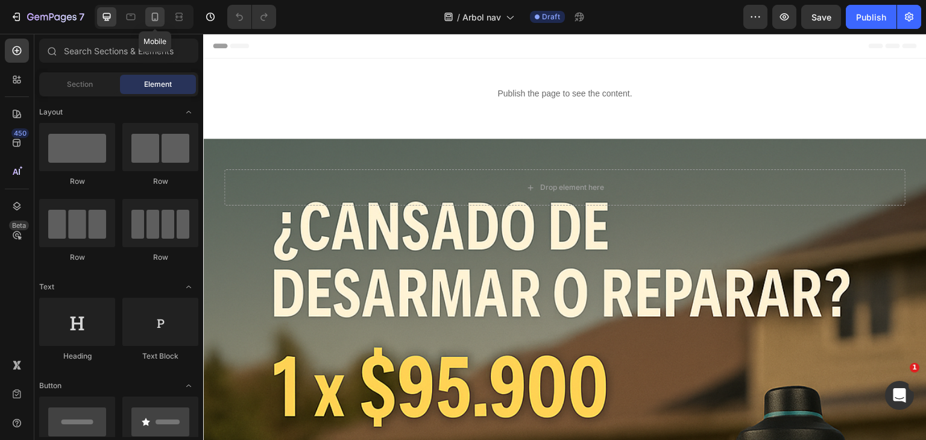
click at [149, 17] on icon at bounding box center [155, 17] width 12 height 12
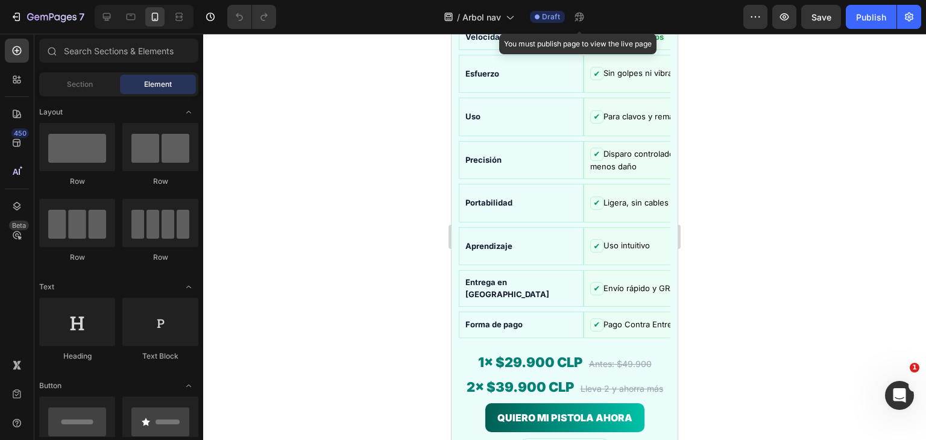
scroll to position [2799, 0]
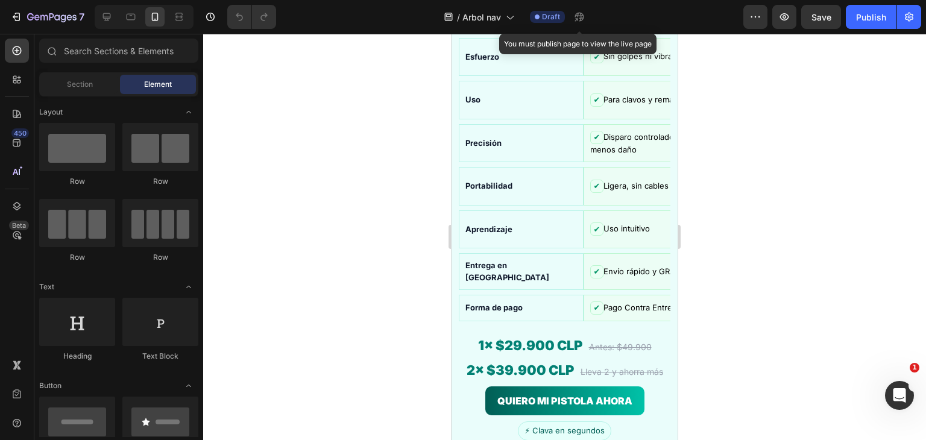
click at [511, 167] on td "Portabilidad" at bounding box center [521, 186] width 125 height 39
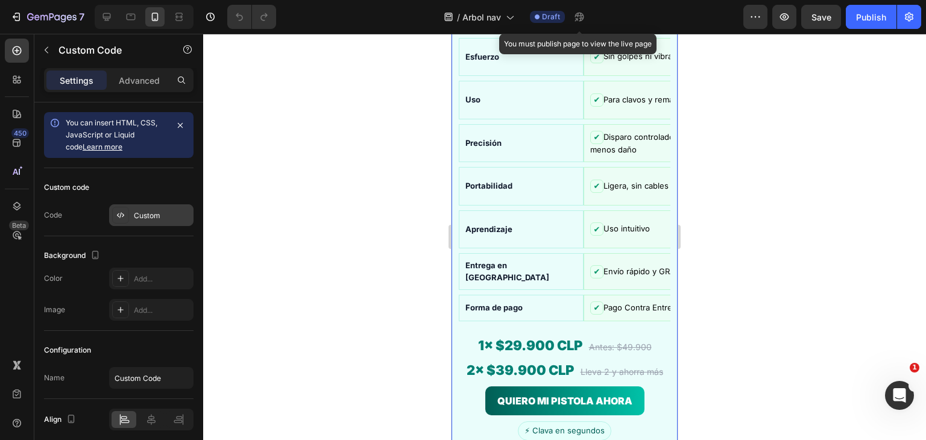
click at [153, 221] on div "Custom" at bounding box center [151, 215] width 84 height 22
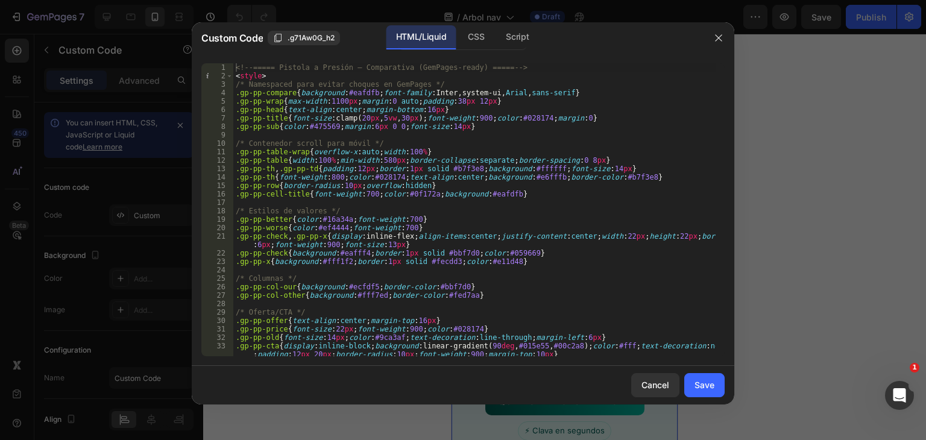
type textarea ".gp-pp-th{font-weight:800;color:#028174;text-align:center;background:#e6fffb;bo…"
click at [415, 177] on div "<!-- ===== Pistola a Presión – Comparativa (GemPages-ready) ===== --> < style >…" at bounding box center [474, 218] width 483 height 310
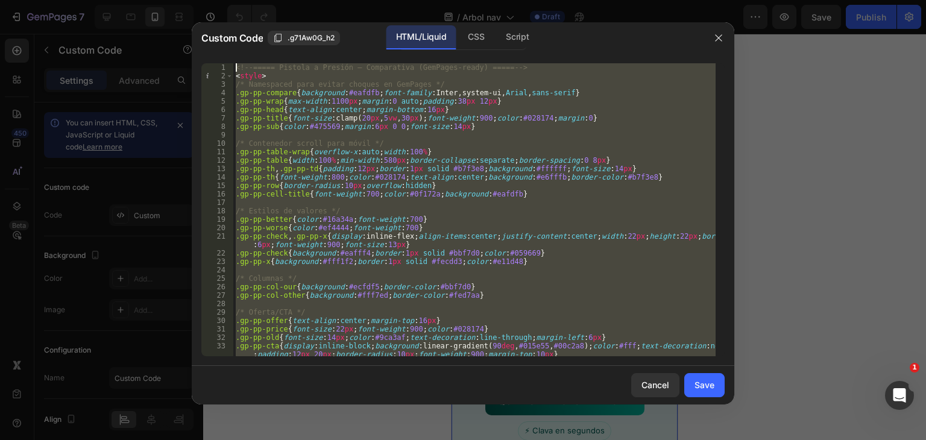
paste textarea
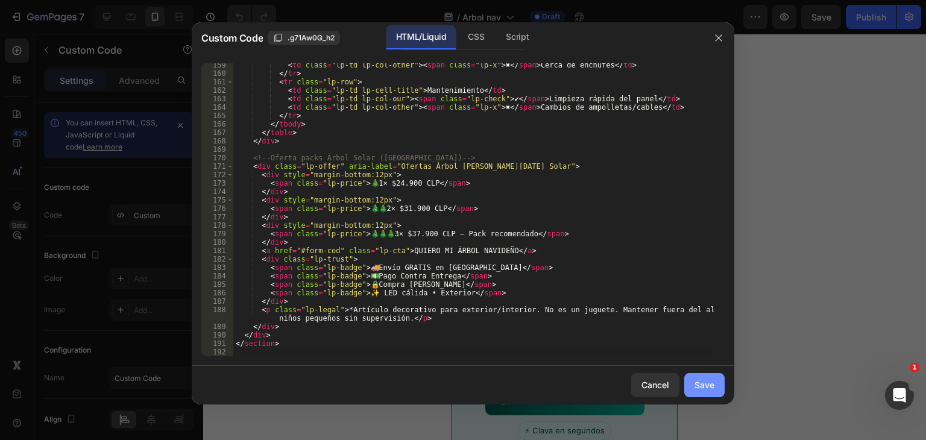
click at [692, 392] on button "Save" at bounding box center [705, 385] width 40 height 24
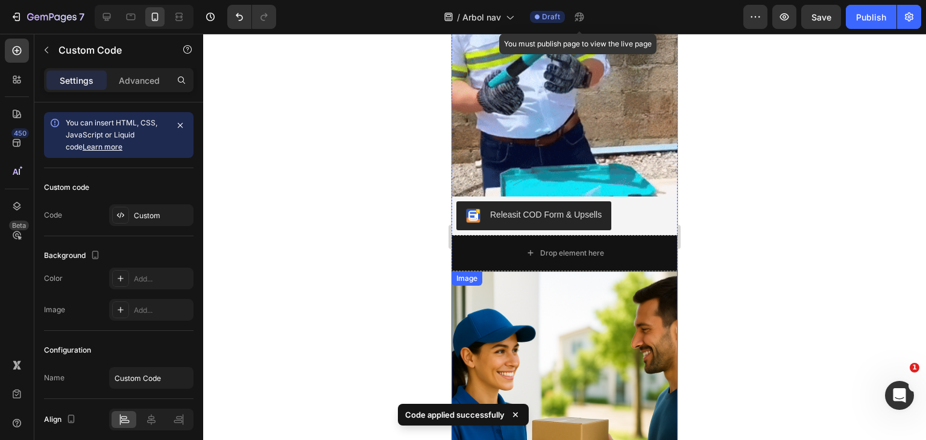
scroll to position [3904, 0]
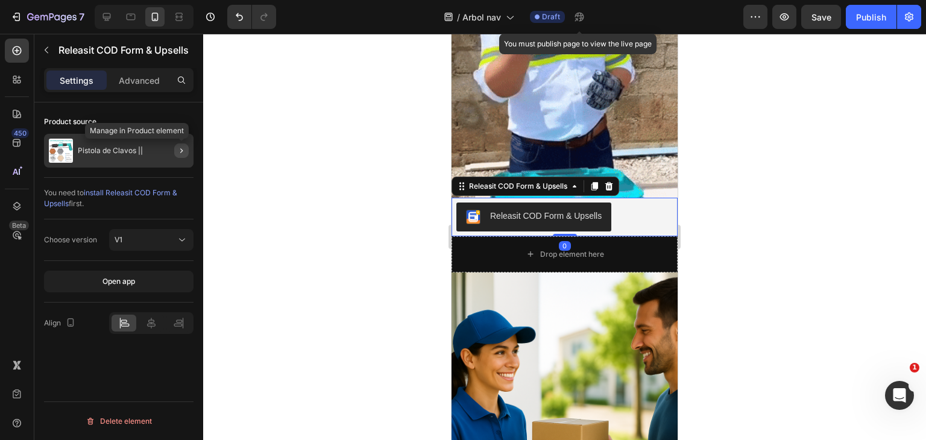
click at [180, 147] on icon "button" at bounding box center [182, 151] width 10 height 10
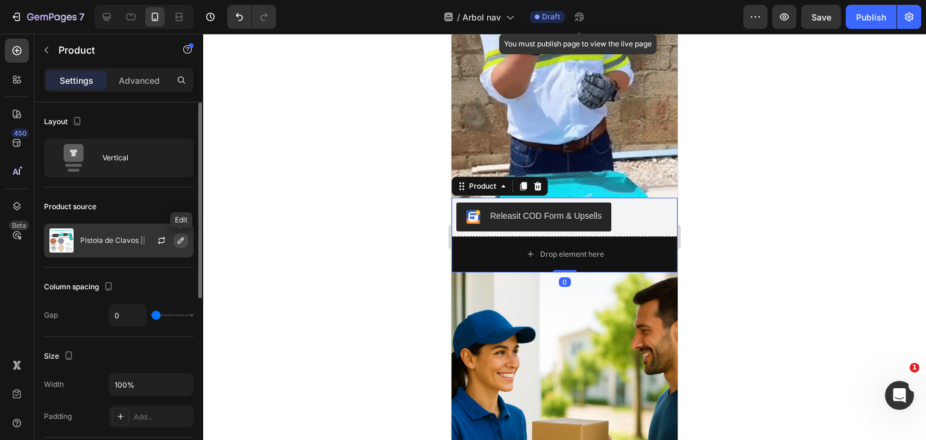
click at [179, 241] on icon "button" at bounding box center [181, 241] width 10 height 10
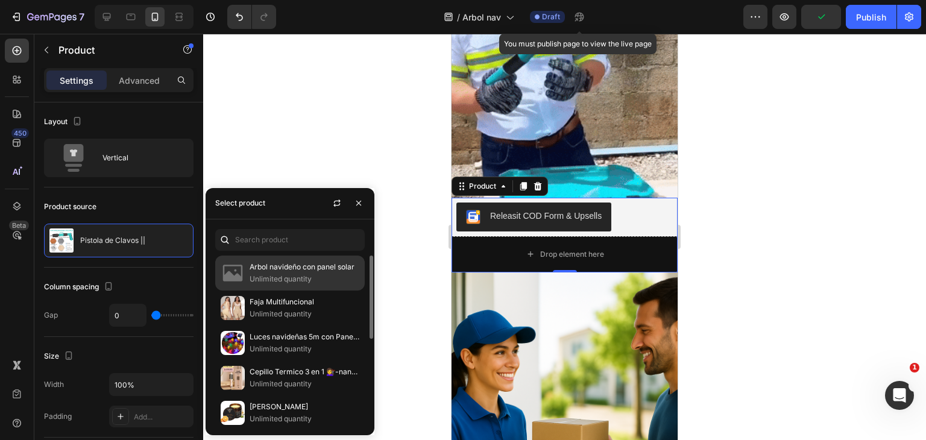
click at [314, 269] on p "Arbol navideño con panel solar" at bounding box center [305, 267] width 110 height 12
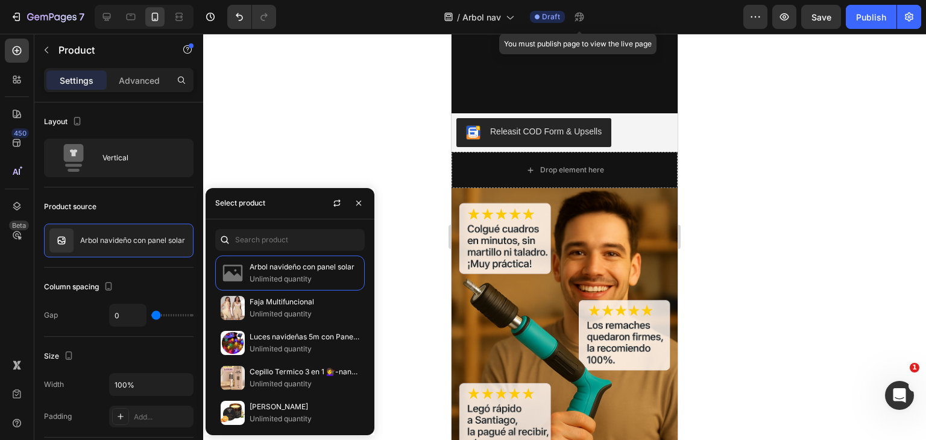
scroll to position [2135, 0]
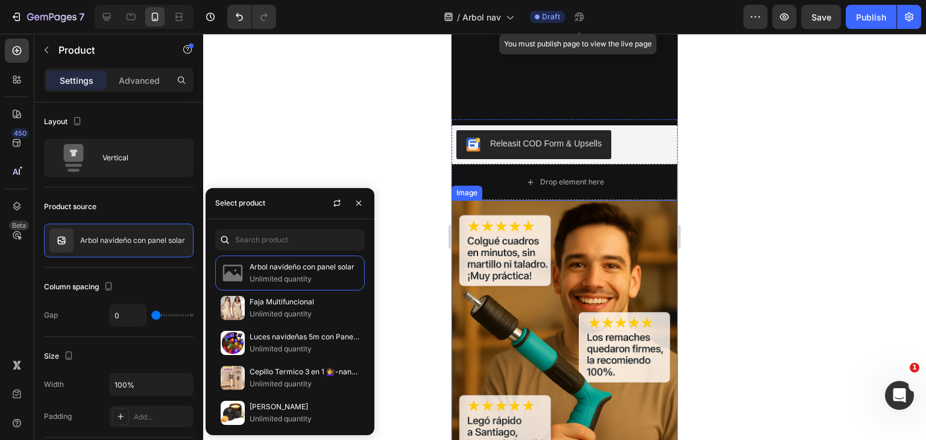
click at [533, 300] on img at bounding box center [565, 370] width 226 height 340
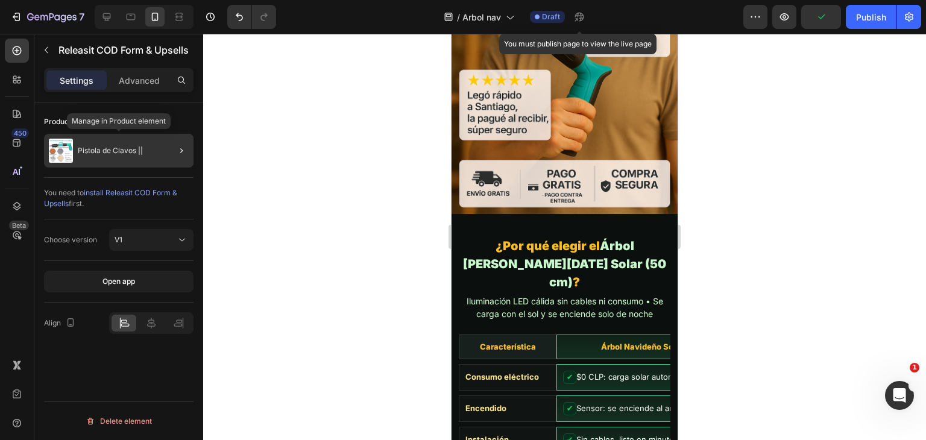
click at [106, 154] on p "Pistola de Clavos ||" at bounding box center [110, 151] width 65 height 8
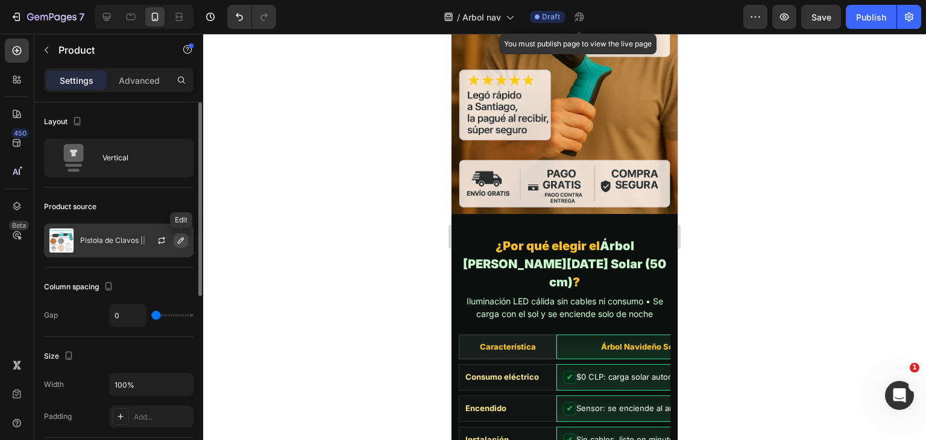
click at [177, 239] on icon "button" at bounding box center [181, 241] width 10 height 10
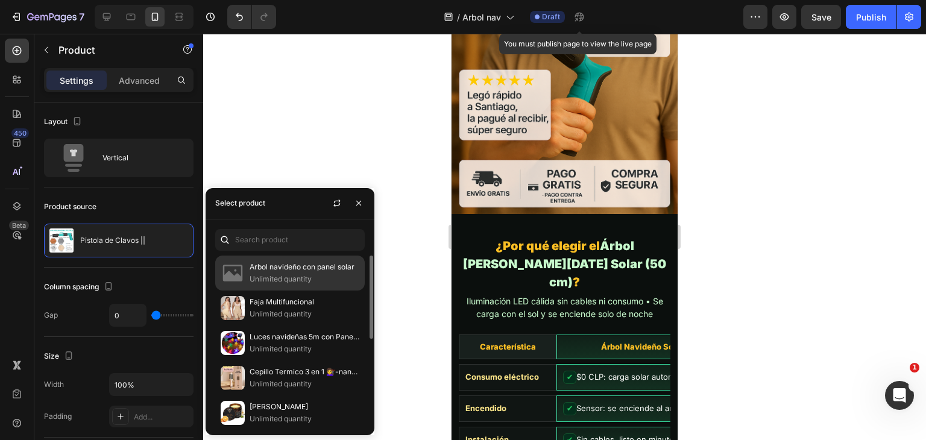
click at [275, 281] on p "Unlimited quantity" at bounding box center [305, 279] width 110 height 12
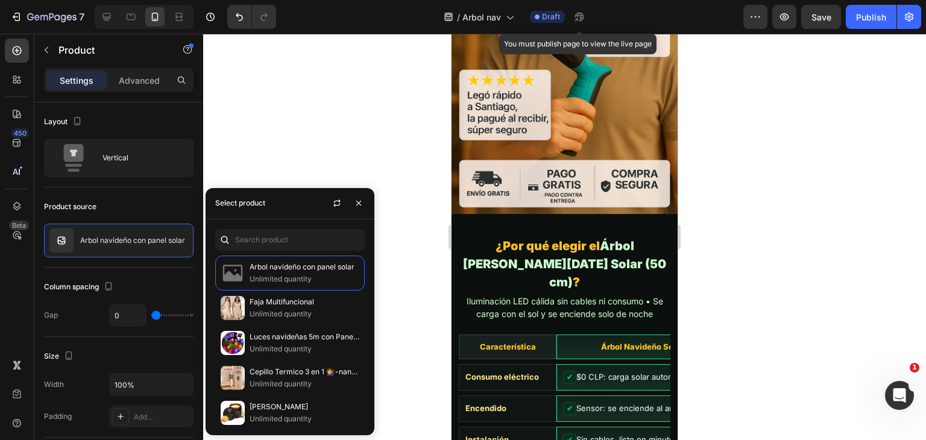
scroll to position [1966, 0]
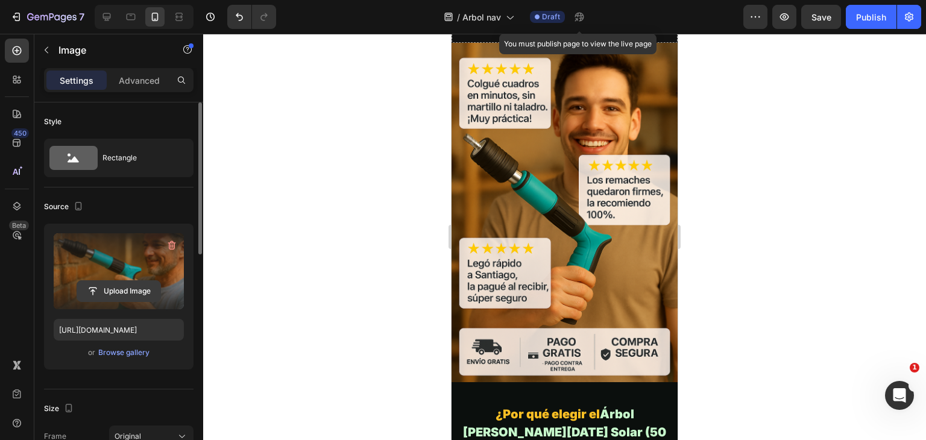
click at [148, 283] on input "file" at bounding box center [118, 291] width 83 height 21
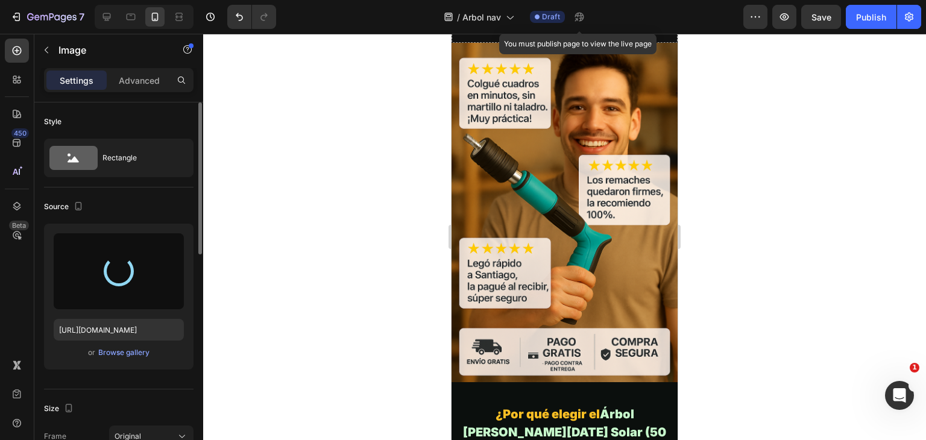
type input "https://cdn.shopify.com/s/files/1/0949/7542/6876/files/gempages_581923248241902…"
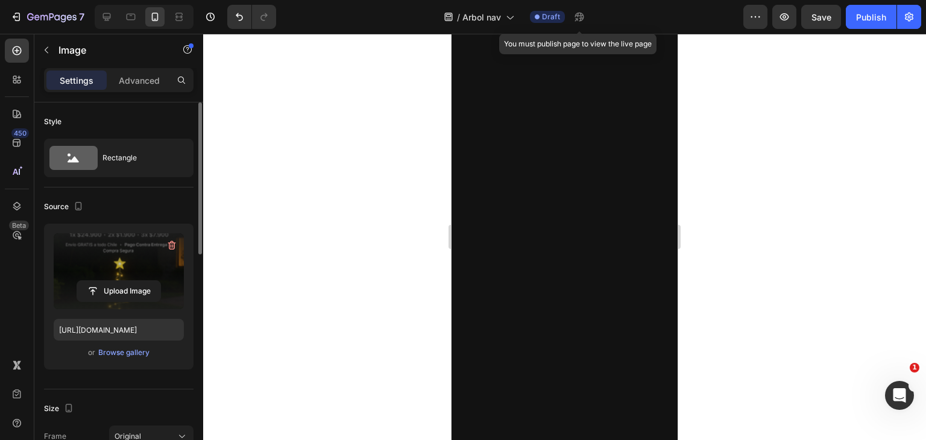
scroll to position [1635, 0]
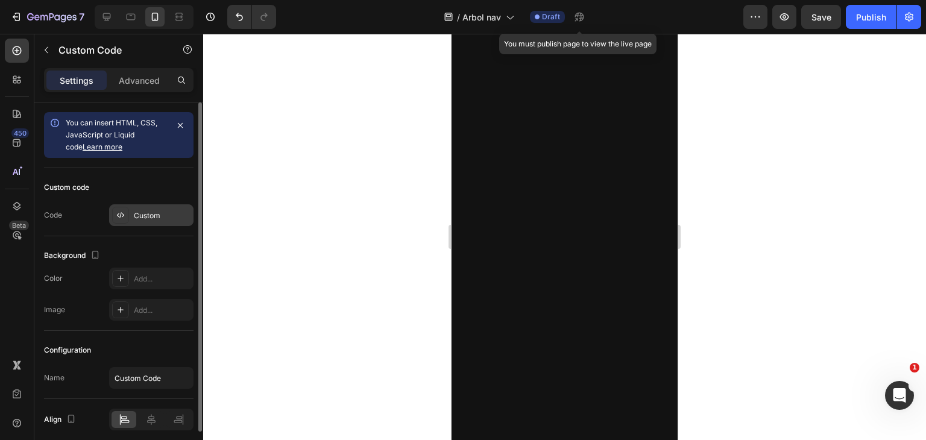
click at [147, 222] on div "Custom" at bounding box center [151, 215] width 84 height 22
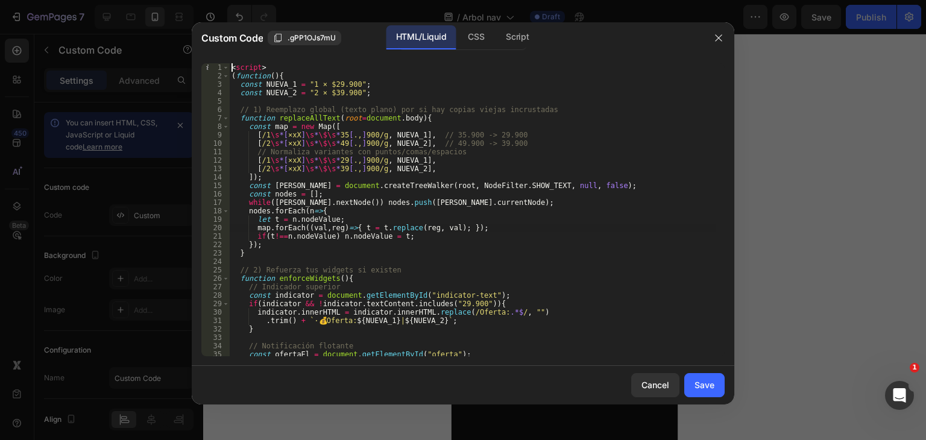
click at [425, 231] on div "< script > ( function ( ) { const NUEVA_1 = "1 × $29.900" ; const NUEVA_2 = "2 …" at bounding box center [472, 218] width 487 height 310
type textarea "</script>"
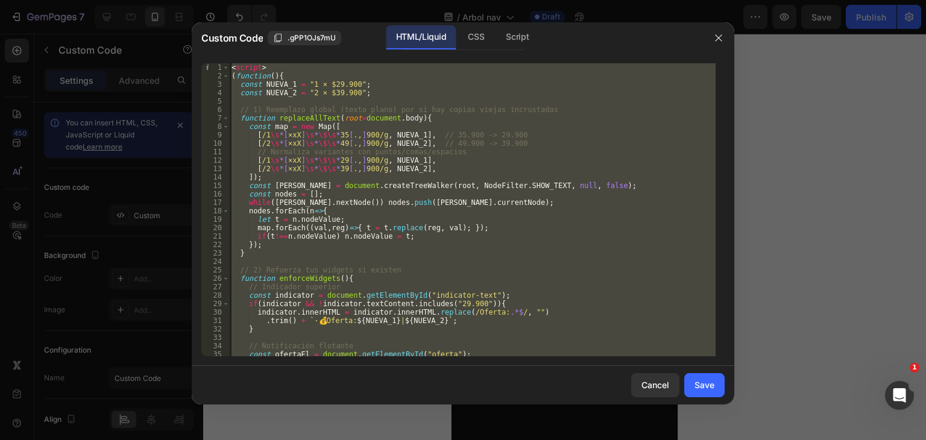
paste textarea
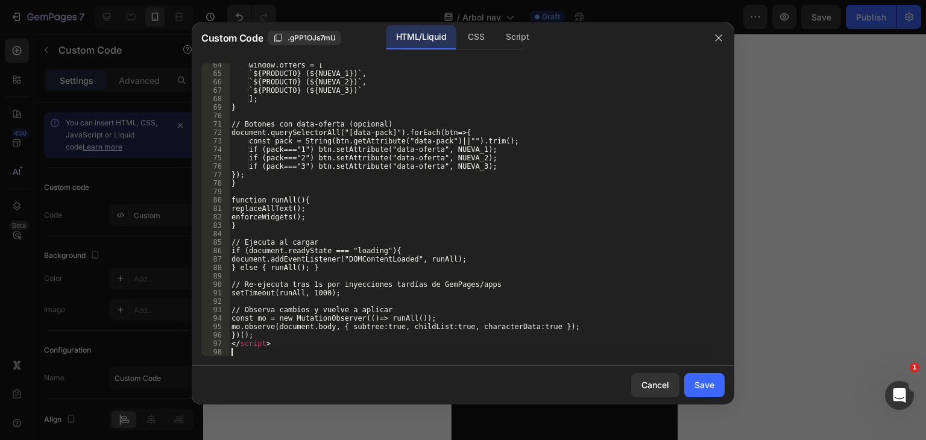
scroll to position [543, 0]
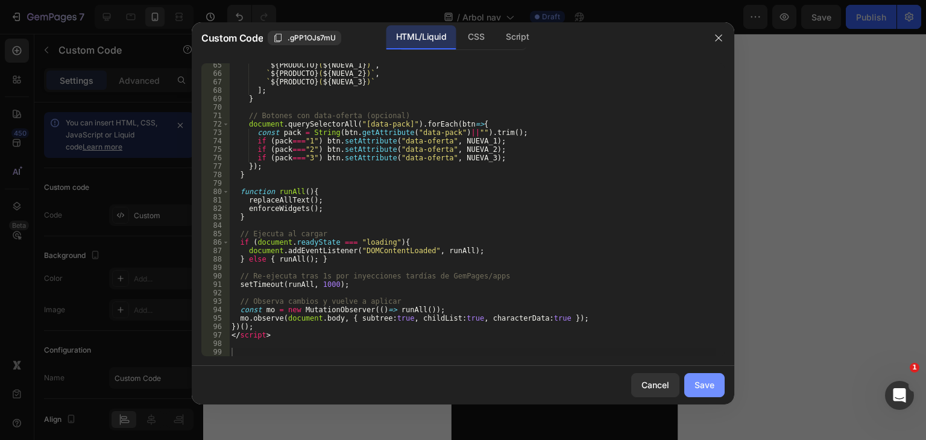
click at [701, 381] on div "Save" at bounding box center [705, 385] width 20 height 13
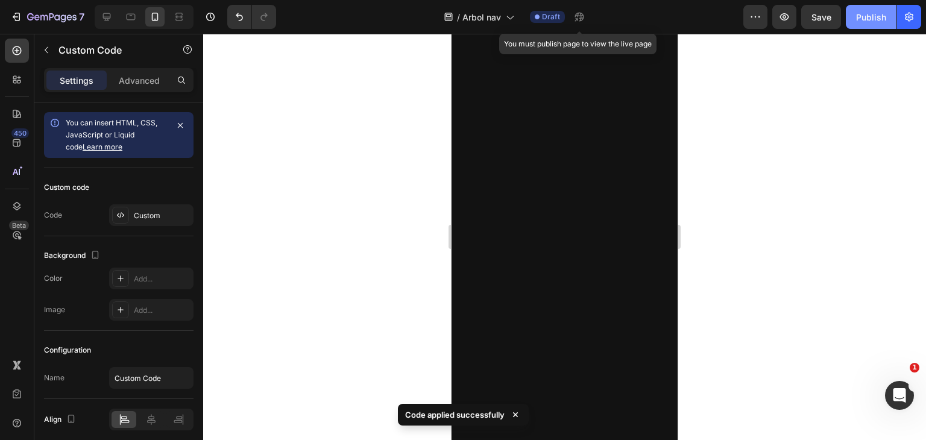
click at [856, 19] on button "Publish" at bounding box center [871, 17] width 51 height 24
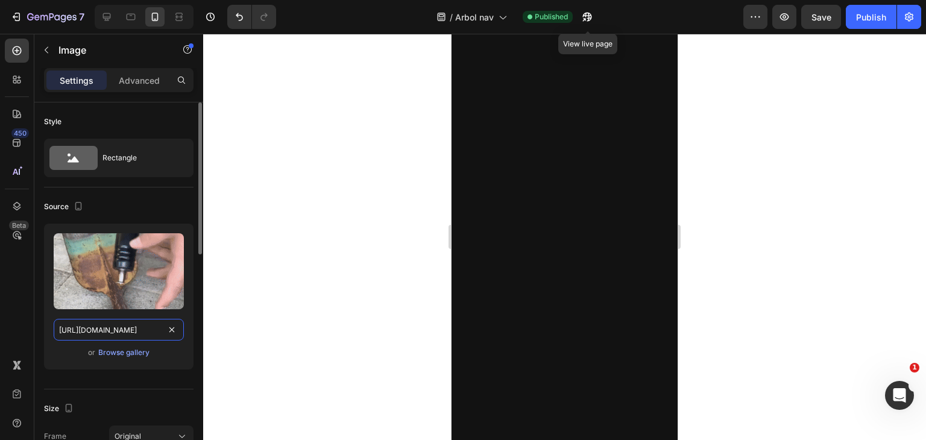
click at [147, 321] on input "https://media1.giphy.com/media/v1.Y2lkPTc5MGI3NjExbWY2bXNrZ2JnZGZiYXR5YTBmeXAzd…" at bounding box center [119, 330] width 130 height 22
paste input "3.giphy.com/media/v1.Y2lkPTc5MGI3NjExbHk4Mzh5NWpyMm9jbDBkeDljeTAxdGQ2cHJhcGw3am…"
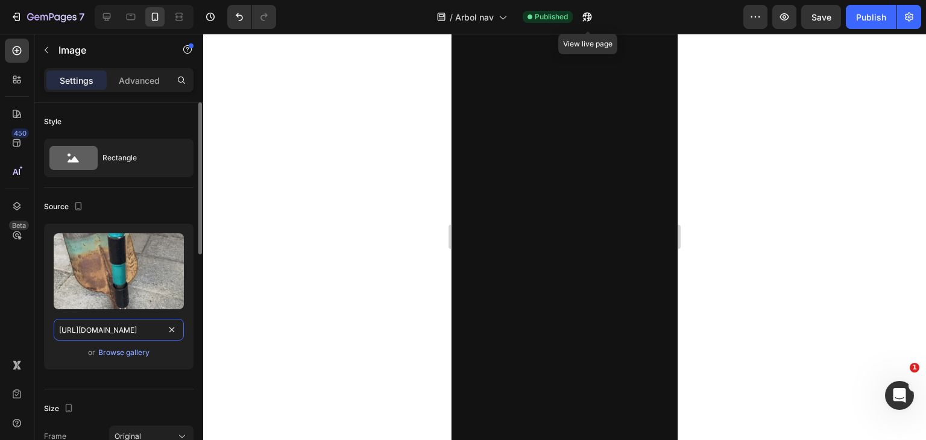
scroll to position [0, 620]
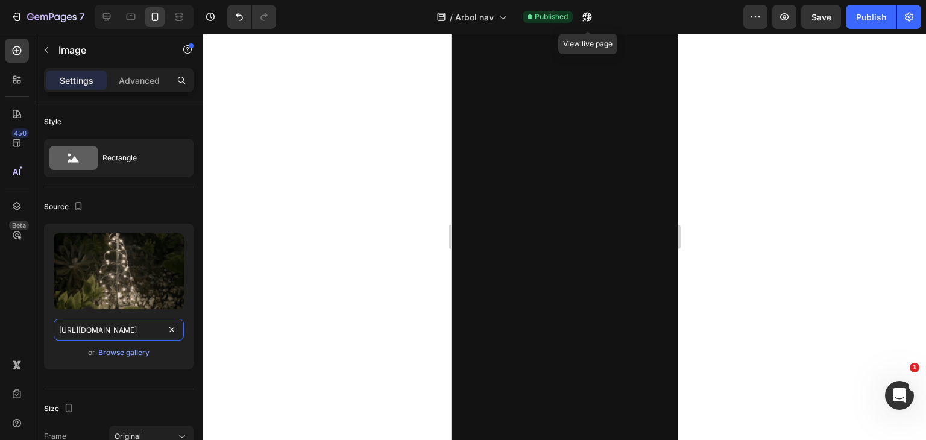
type input "https://media3.giphy.com/media/v1.Y2lkPTc5MGI3NjExbHk4Mzh5NWpyMm9jbDBkeDljeTAxd…"
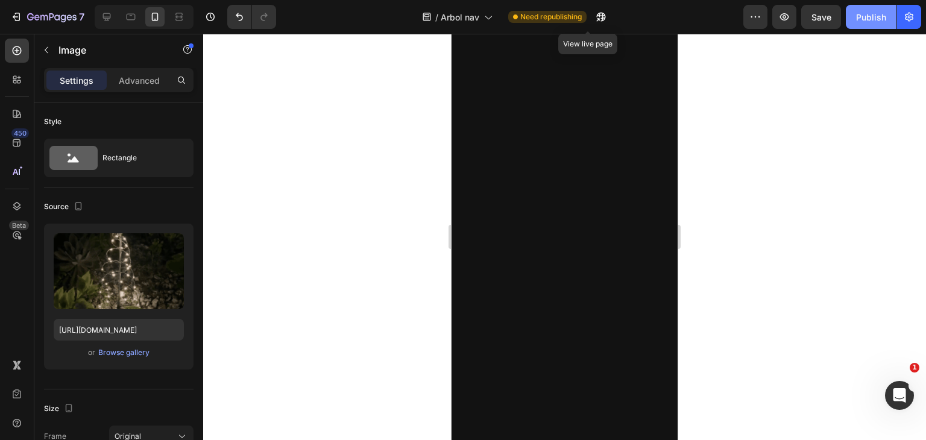
click at [869, 17] on div "Publish" at bounding box center [871, 17] width 30 height 13
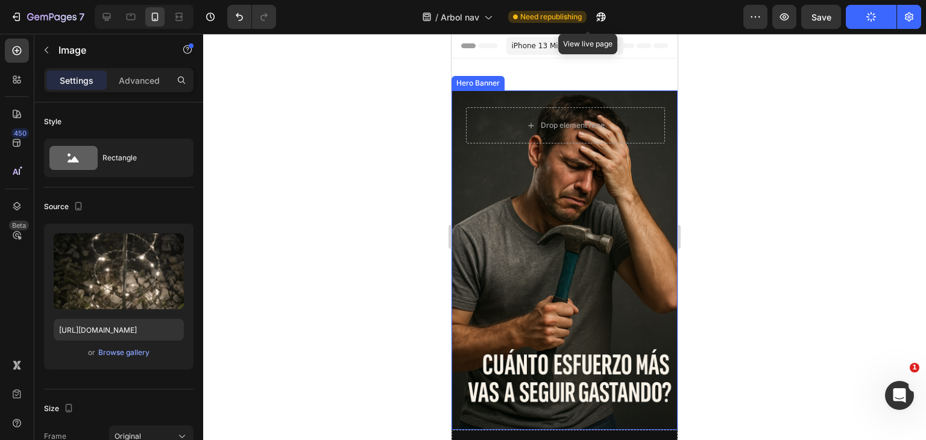
scroll to position [245, 0]
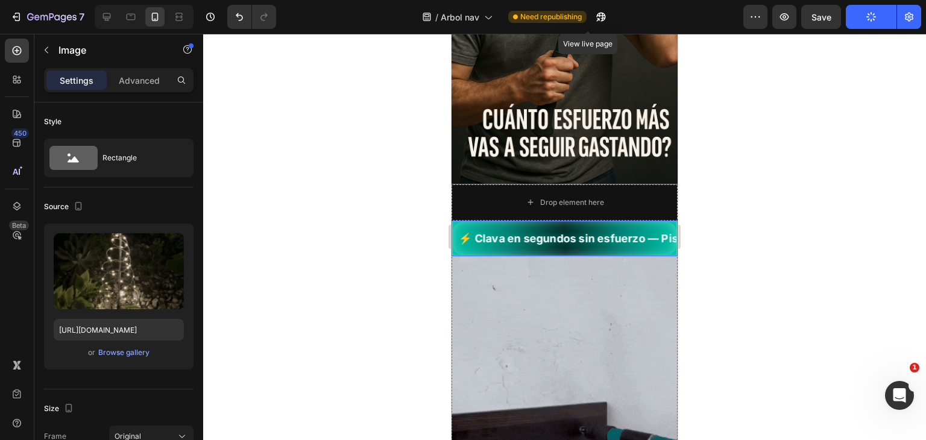
click at [562, 230] on span "⚡ Clava en segundos sin esfuerzo — Pistola a Presión para Clavos y Remaches 🔩 O…" at bounding box center [563, 238] width 224 height 16
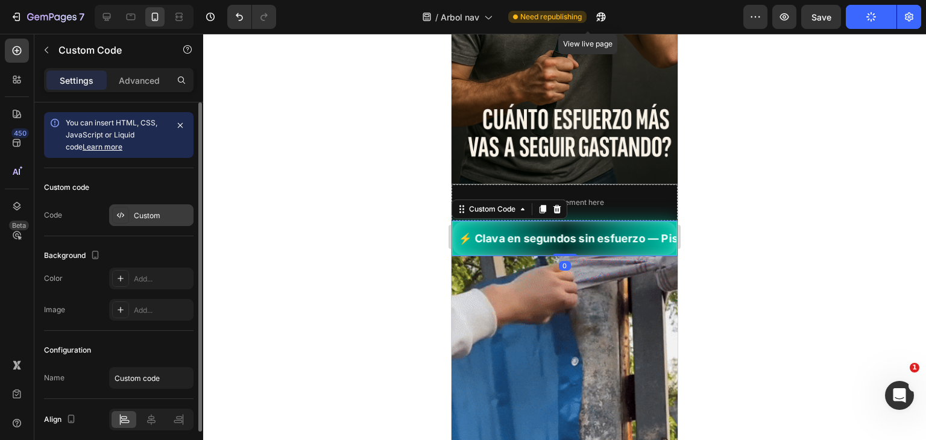
click at [166, 211] on div "Custom" at bounding box center [162, 216] width 57 height 11
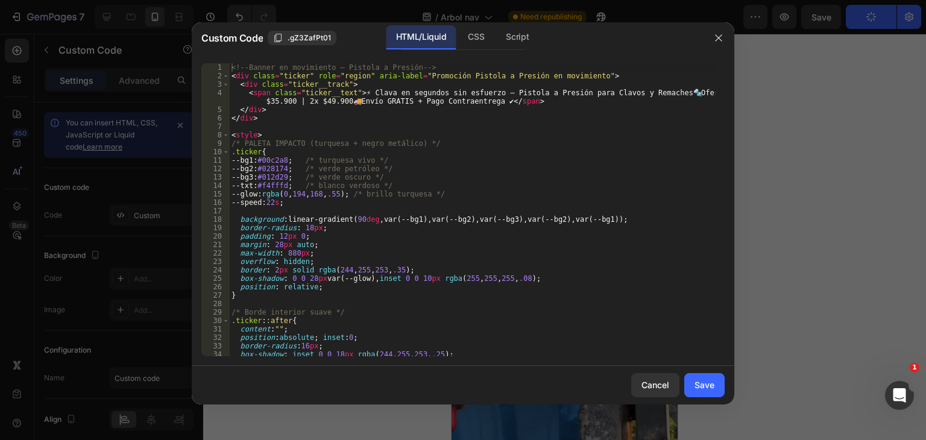
click at [403, 181] on div "<!-- Banner en movimiento – Pistola a Presión --> < div class = "ticker" role =…" at bounding box center [472, 218] width 487 height 310
type textarea "</style>"
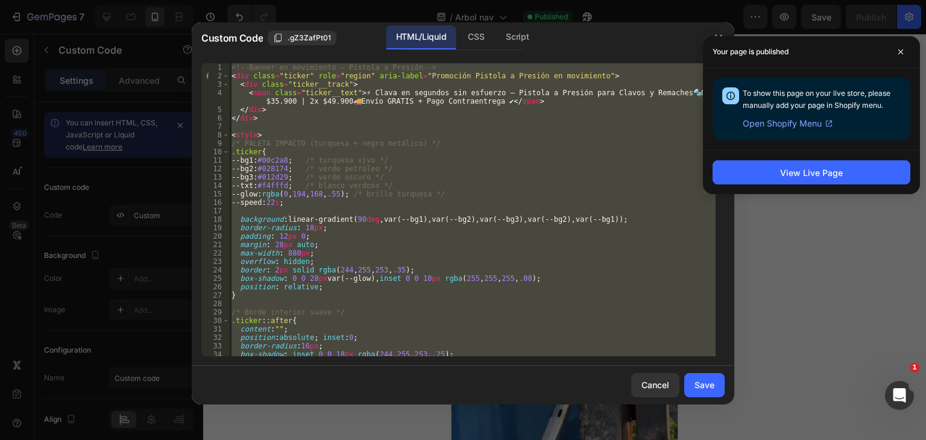
paste textarea
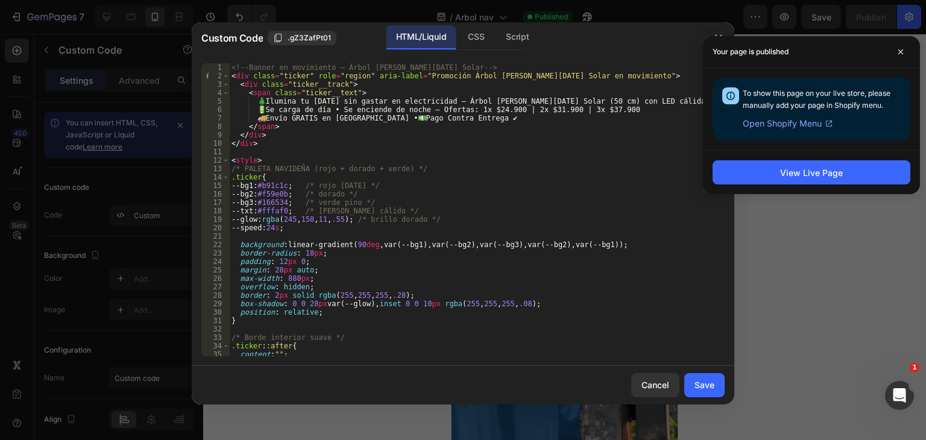
scroll to position [0, 0]
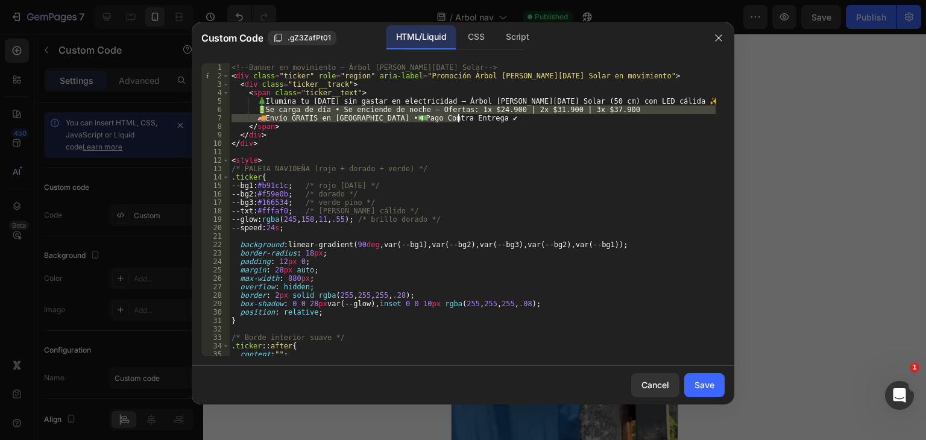
drag, startPoint x: 260, startPoint y: 111, endPoint x: 492, endPoint y: 118, distance: 231.7
click at [492, 118] on div "<!-- Banner en movimiento – Árbol de Navidad Solar --> < div class = "ticker" r…" at bounding box center [472, 218] width 487 height 310
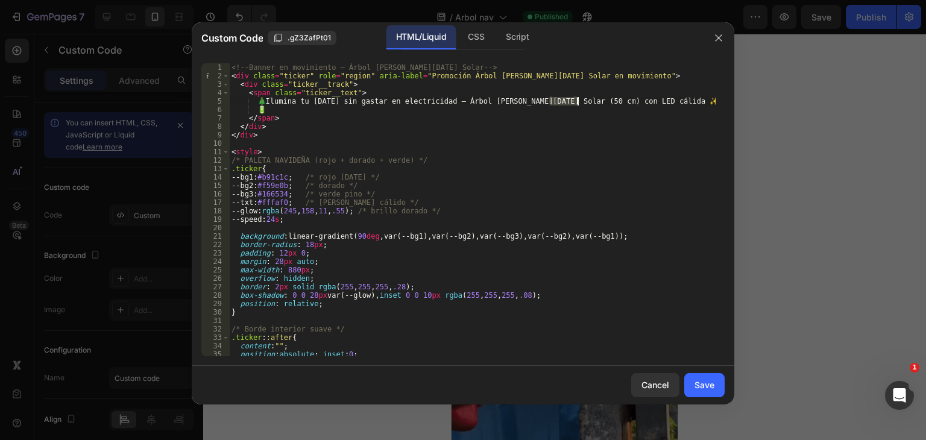
drag, startPoint x: 551, startPoint y: 98, endPoint x: 577, endPoint y: 103, distance: 26.4
click at [577, 103] on div "<!-- Banner en movimiento – Árbol de Navidad Solar --> < div class = "ticker" r…" at bounding box center [472, 218] width 487 height 310
type textarea "🎄 Ilumina tu Navidad sin gastar en electricidad — Árbol de Navidad Solar con LE…"
click at [697, 387] on div "Save" at bounding box center [705, 385] width 20 height 13
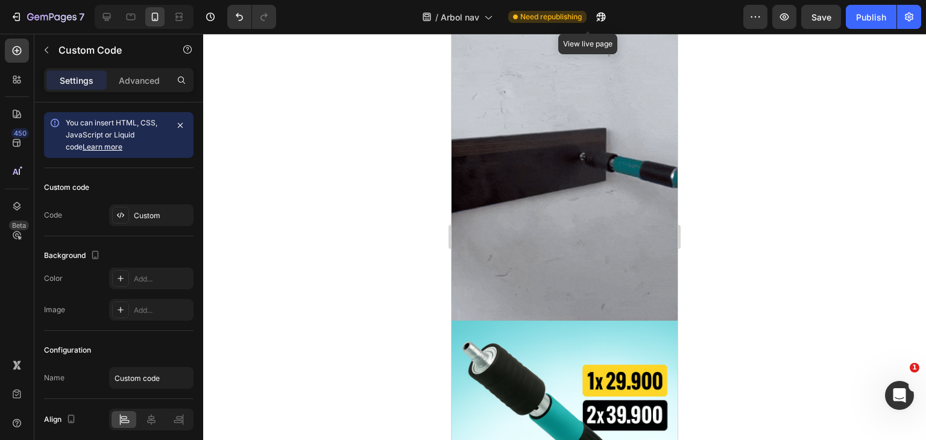
scroll to position [506, 0]
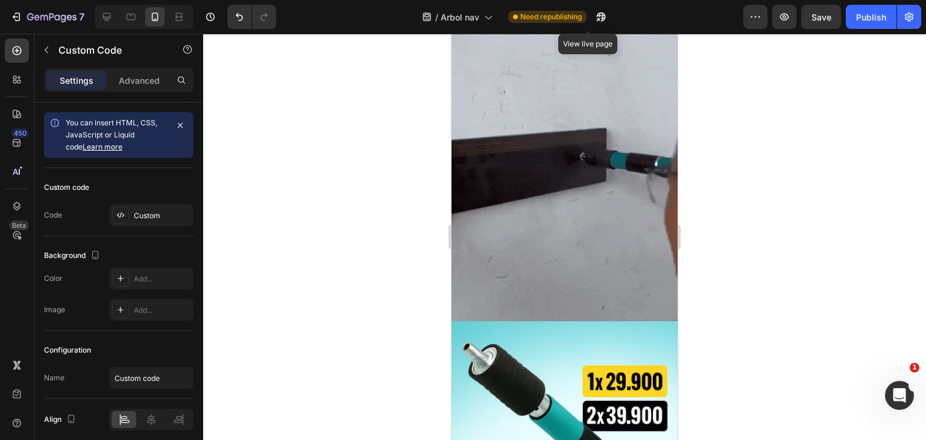
click at [532, 224] on img at bounding box center [565, 152] width 226 height 340
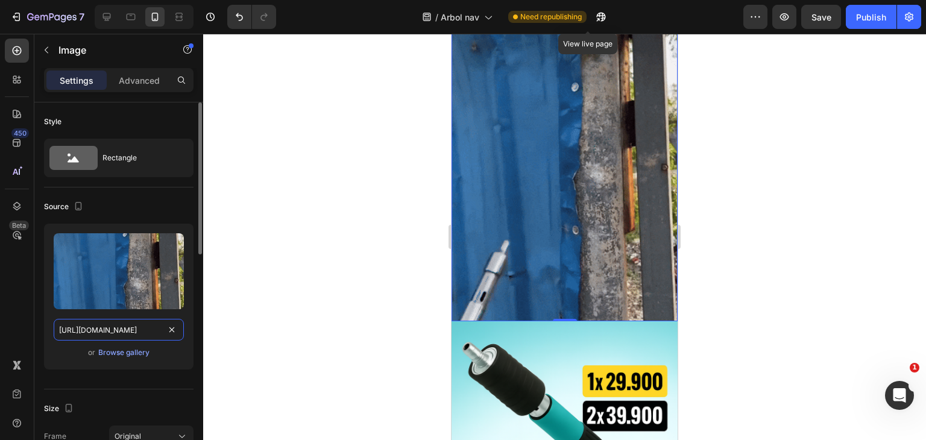
click at [105, 332] on input "https://media0.giphy.com/media/v1.Y2lkPTc5MGI3NjExa3I4MjVxa241c2NuNGUxejEydHl6Z…" at bounding box center [119, 330] width 130 height 22
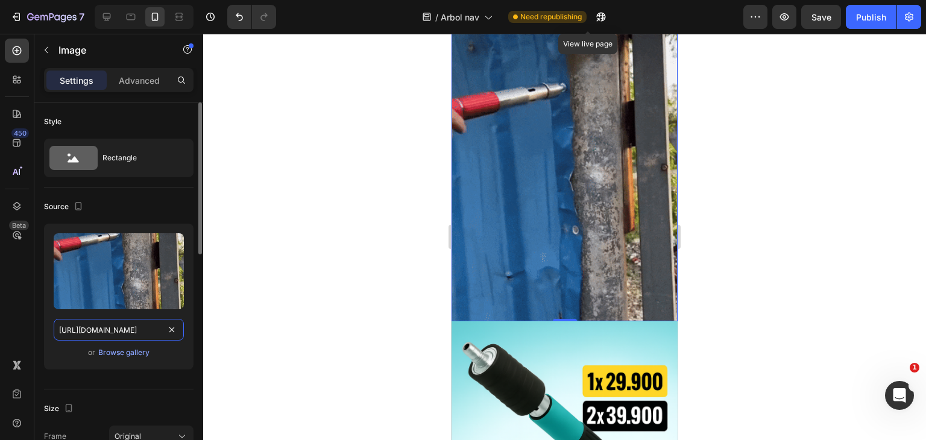
paste input "4.giphy.com/media/v1.Y2lkPTc5MGI3NjExcGZ4djV5bnZja29lbnJ5ZTc0cWxwbDVvb3NveDhubn…"
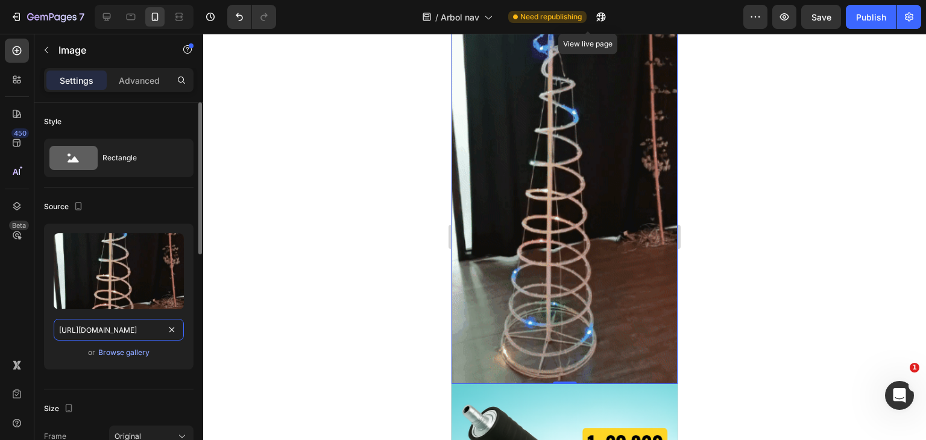
scroll to position [566, 0]
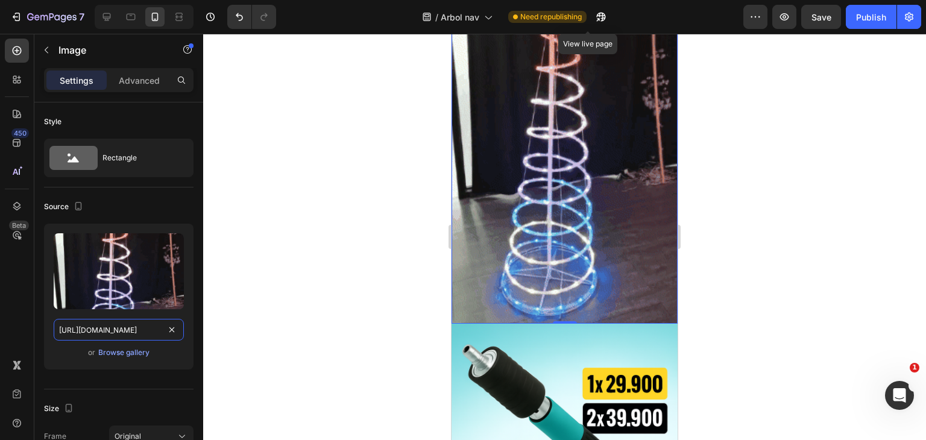
type input "https://media4.giphy.com/media/v1.Y2lkPTc5MGI3NjExcGZ4djV5bnZja29lbnJ5ZTc0cWxwb…"
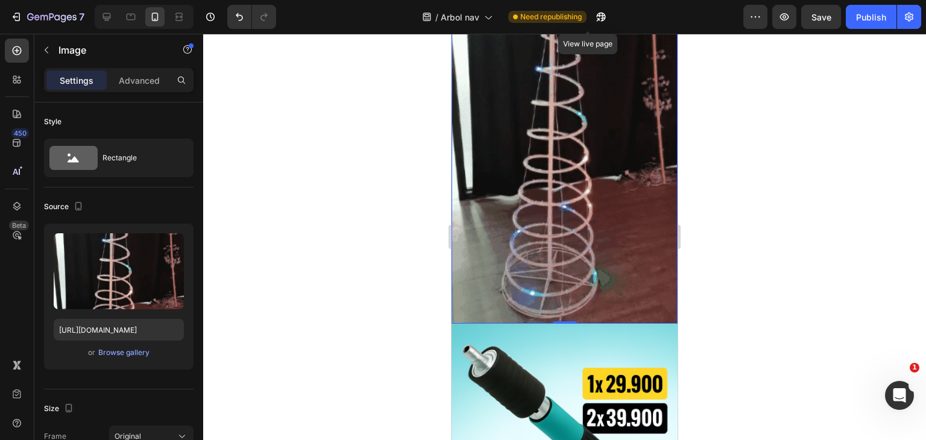
scroll to position [0, 0]
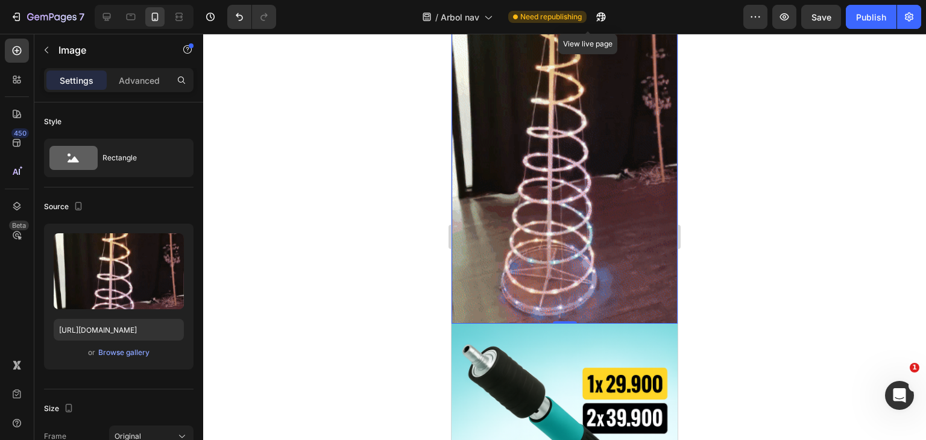
click at [321, 302] on div at bounding box center [564, 237] width 723 height 407
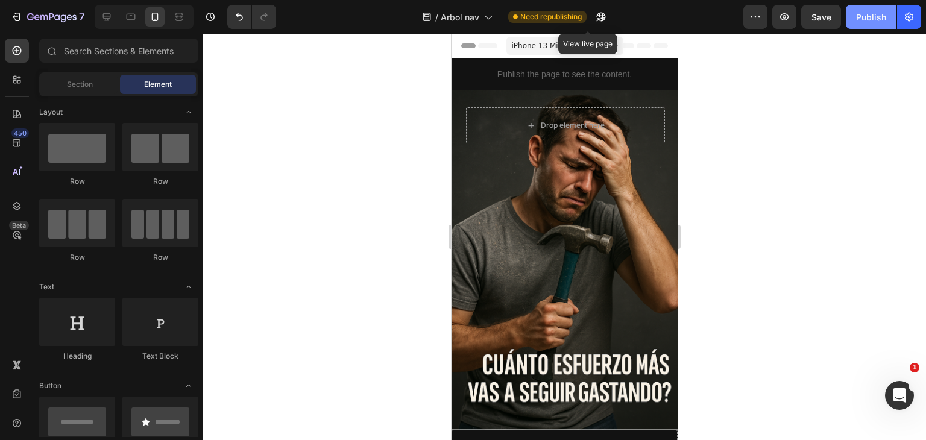
click at [866, 15] on div "Publish" at bounding box center [871, 17] width 30 height 13
click at [598, 17] on button "button" at bounding box center [587, 17] width 24 height 24
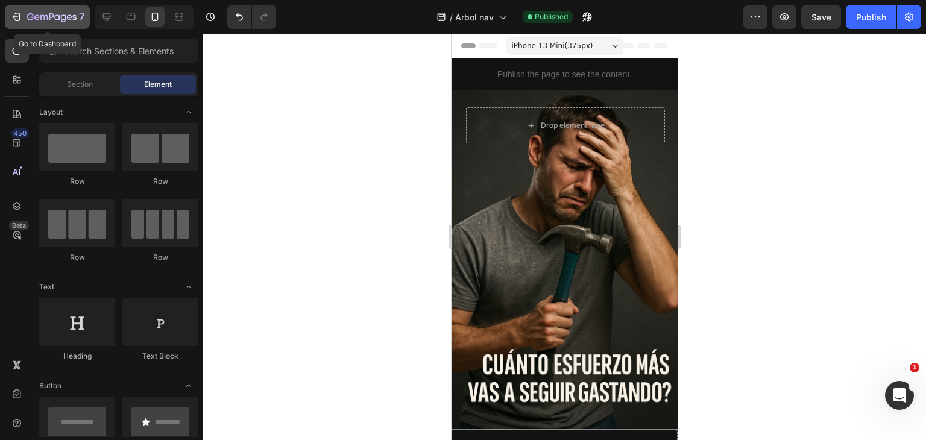
click at [15, 17] on icon "button" at bounding box center [16, 17] width 12 height 12
